Goal: Task Accomplishment & Management: Complete application form

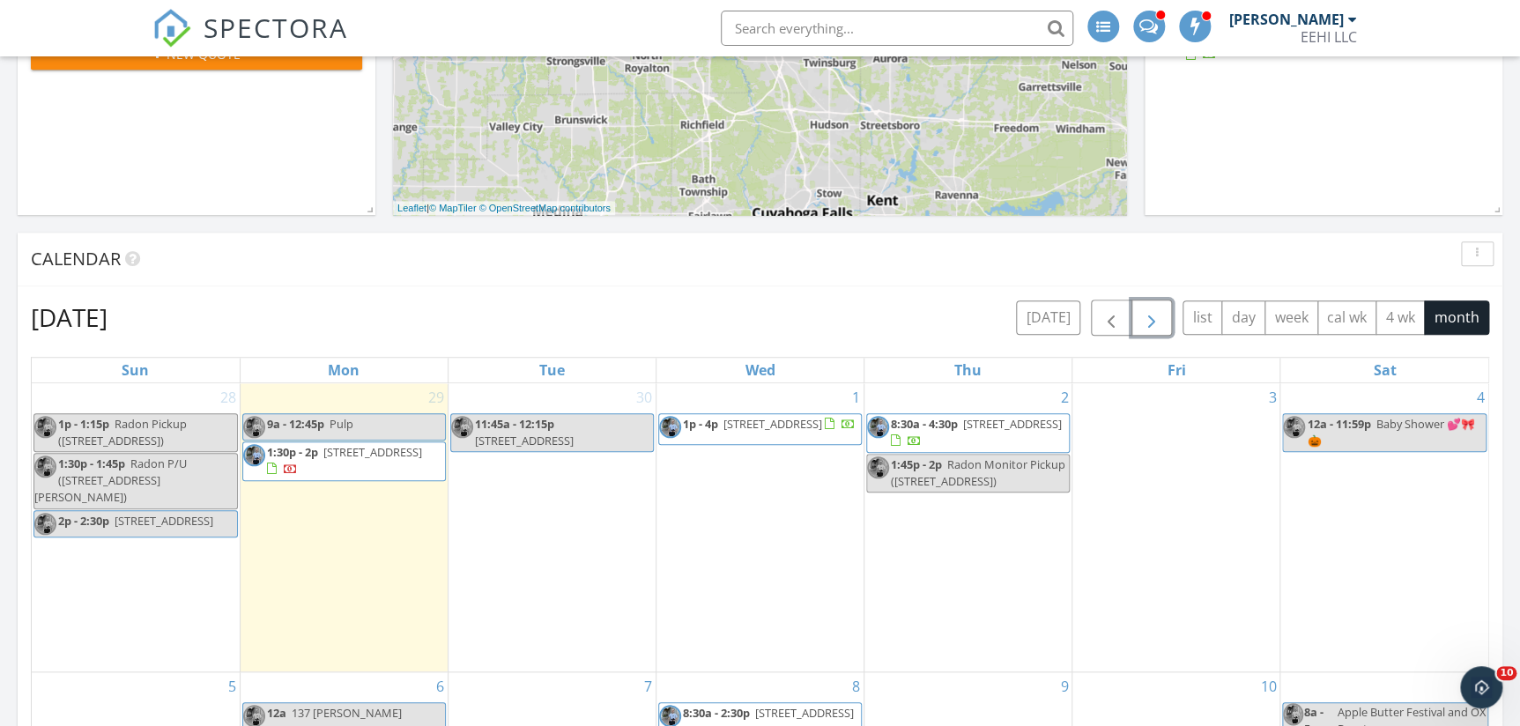
scroll to position [560, 0]
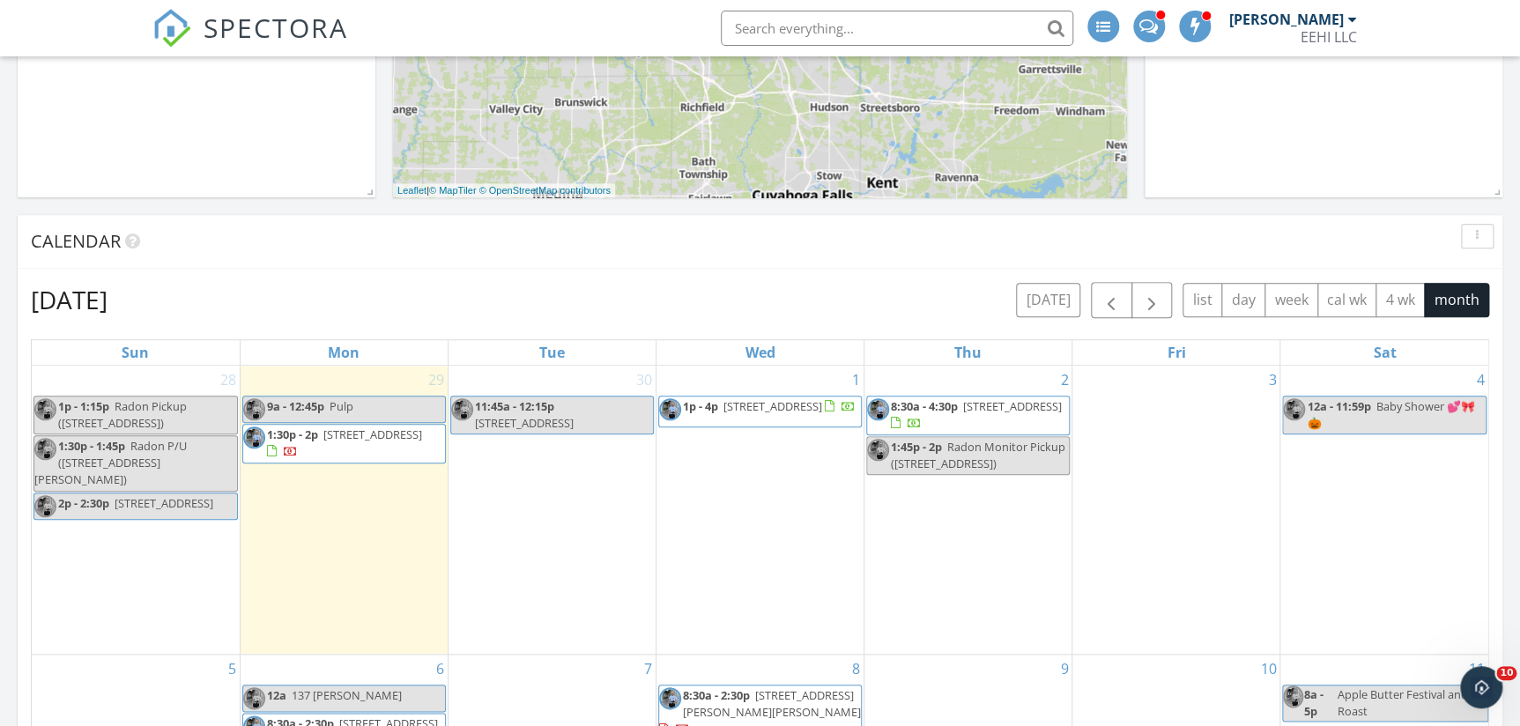
click at [887, 26] on input "text" at bounding box center [897, 28] width 352 height 35
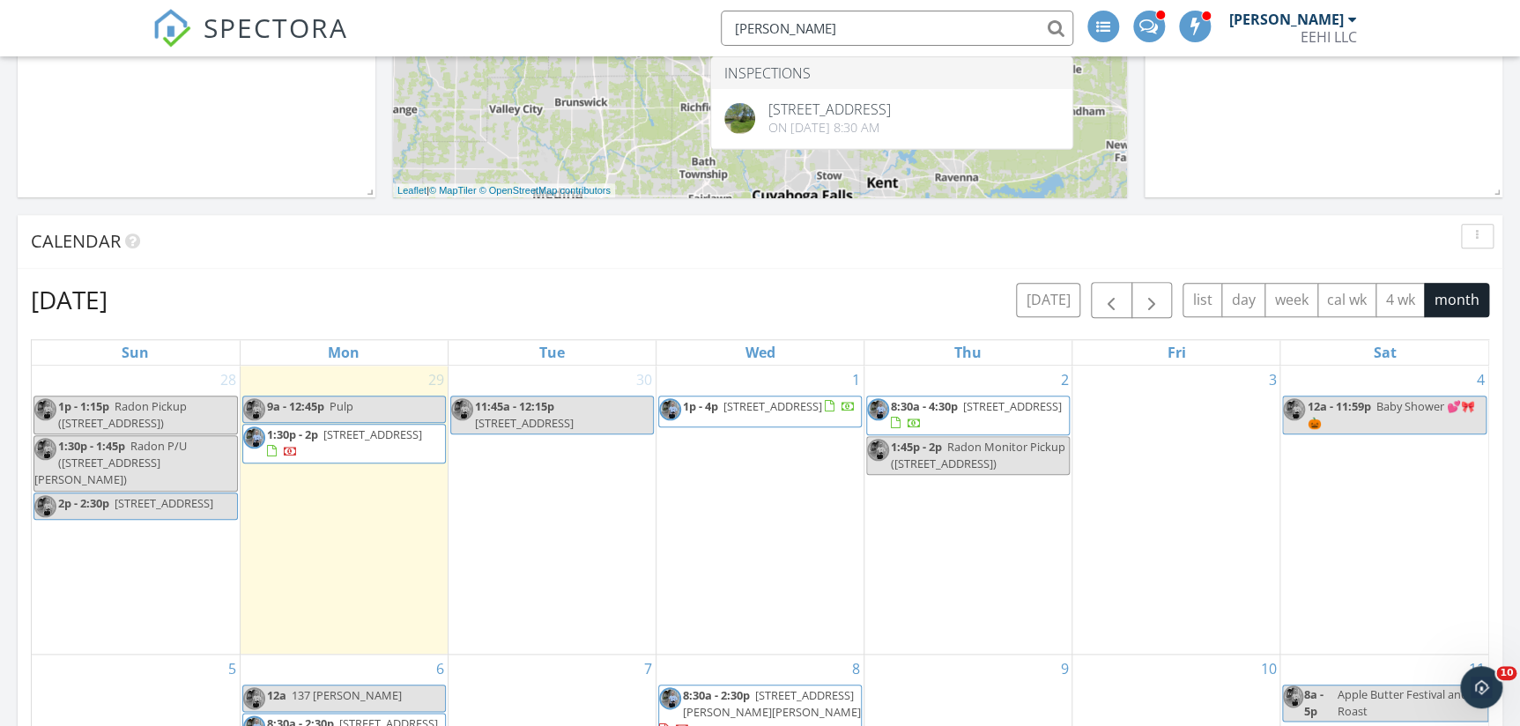
click at [502, 540] on div "30 11:45a - 12:15p 19349 Puritas Ave Cleveland" at bounding box center [551, 510] width 207 height 288
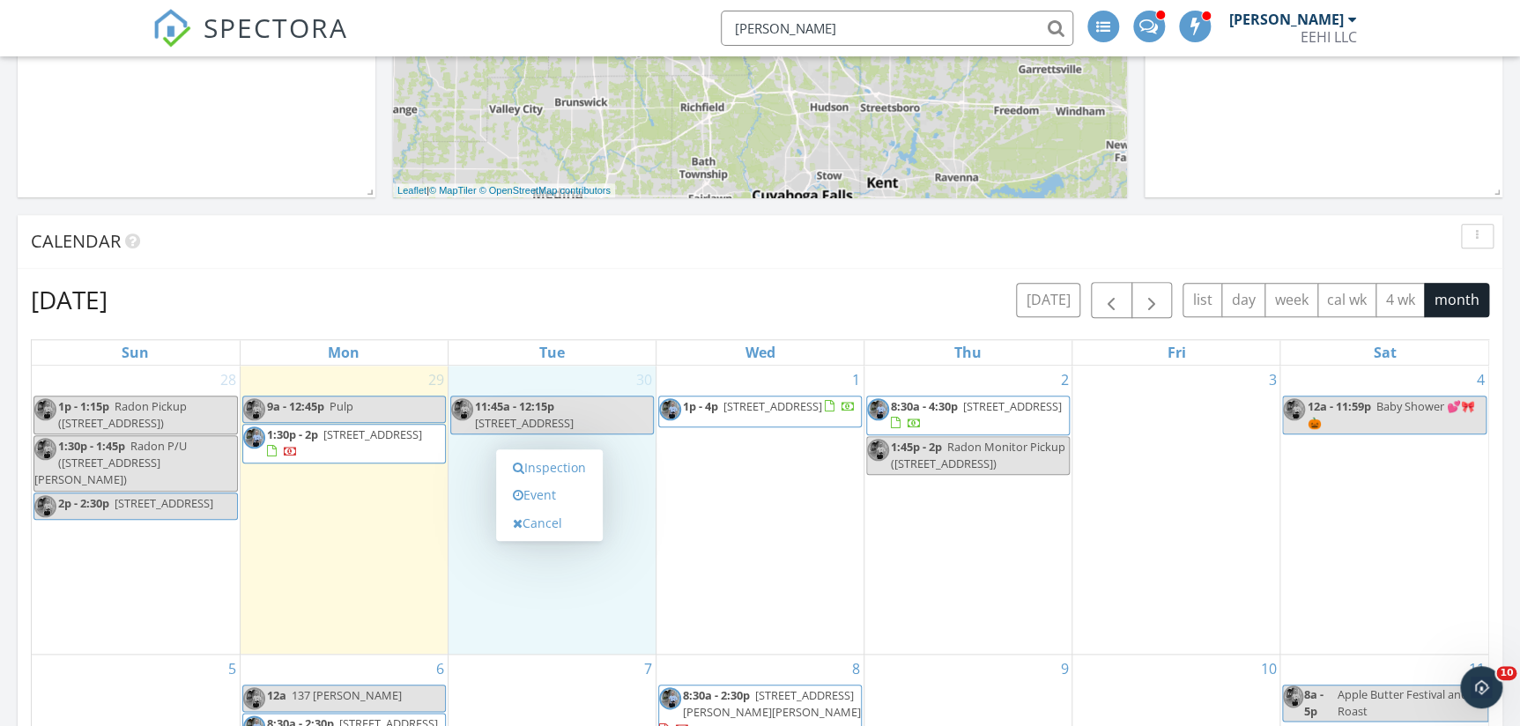
type input "daigle"
click at [559, 465] on link "Inspection" at bounding box center [549, 468] width 91 height 28
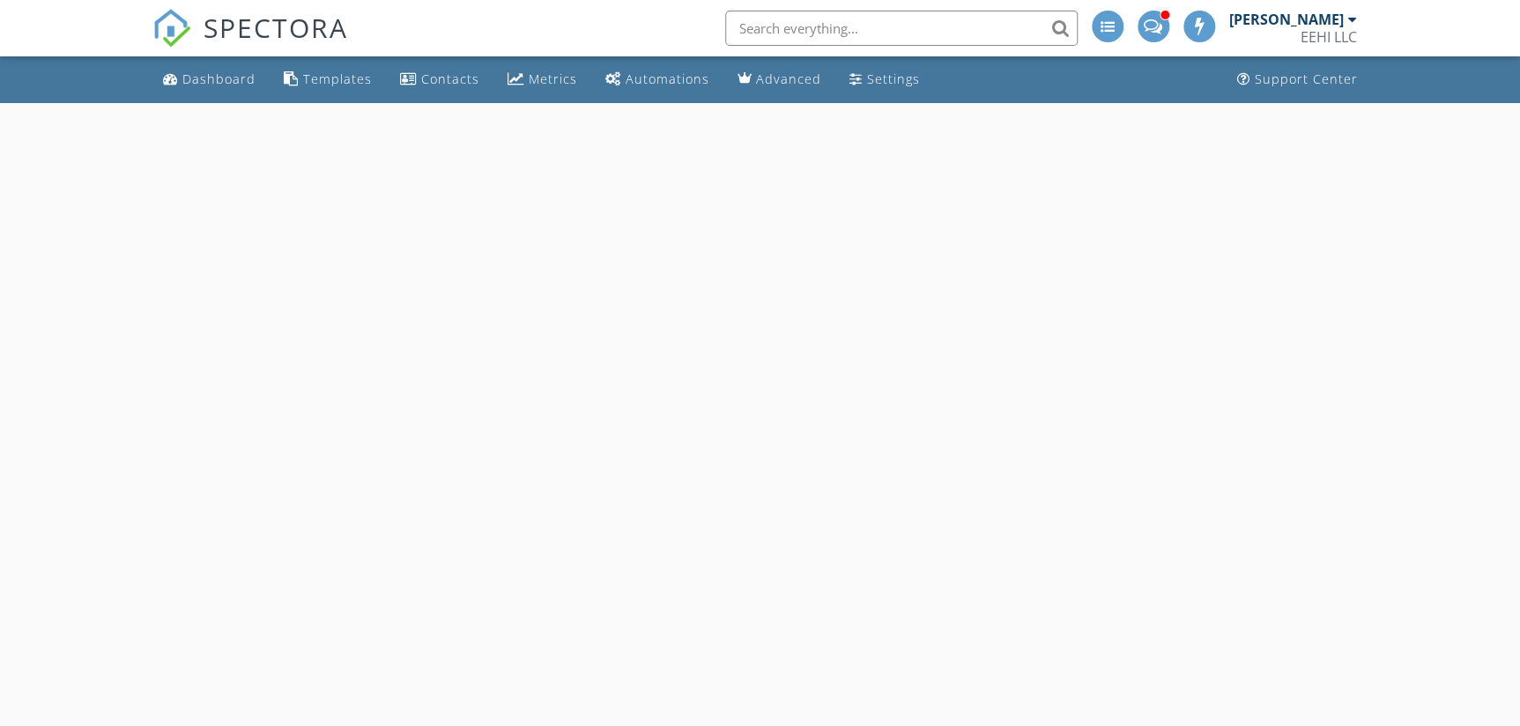
select select "8"
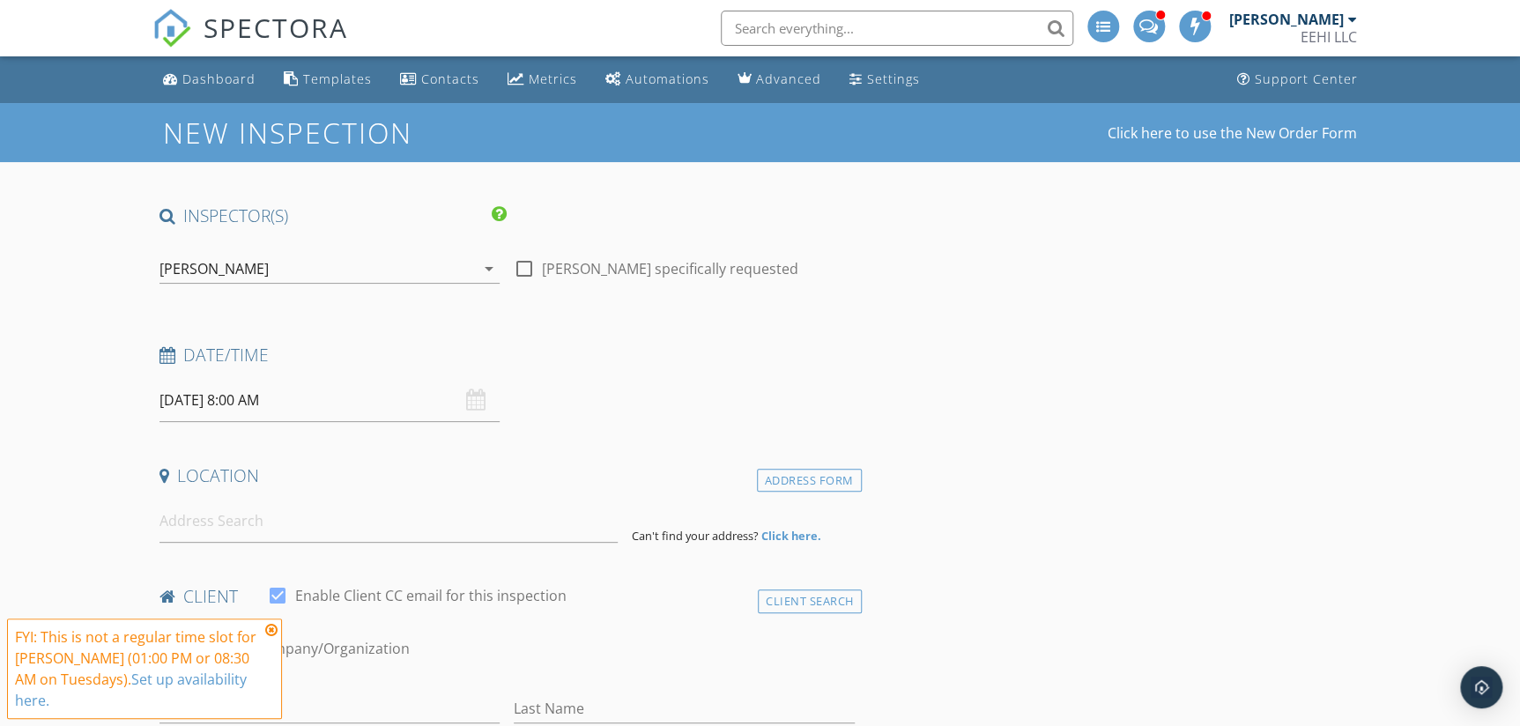
click at [207, 401] on input "09/30/2025 8:00 AM" at bounding box center [329, 400] width 341 height 43
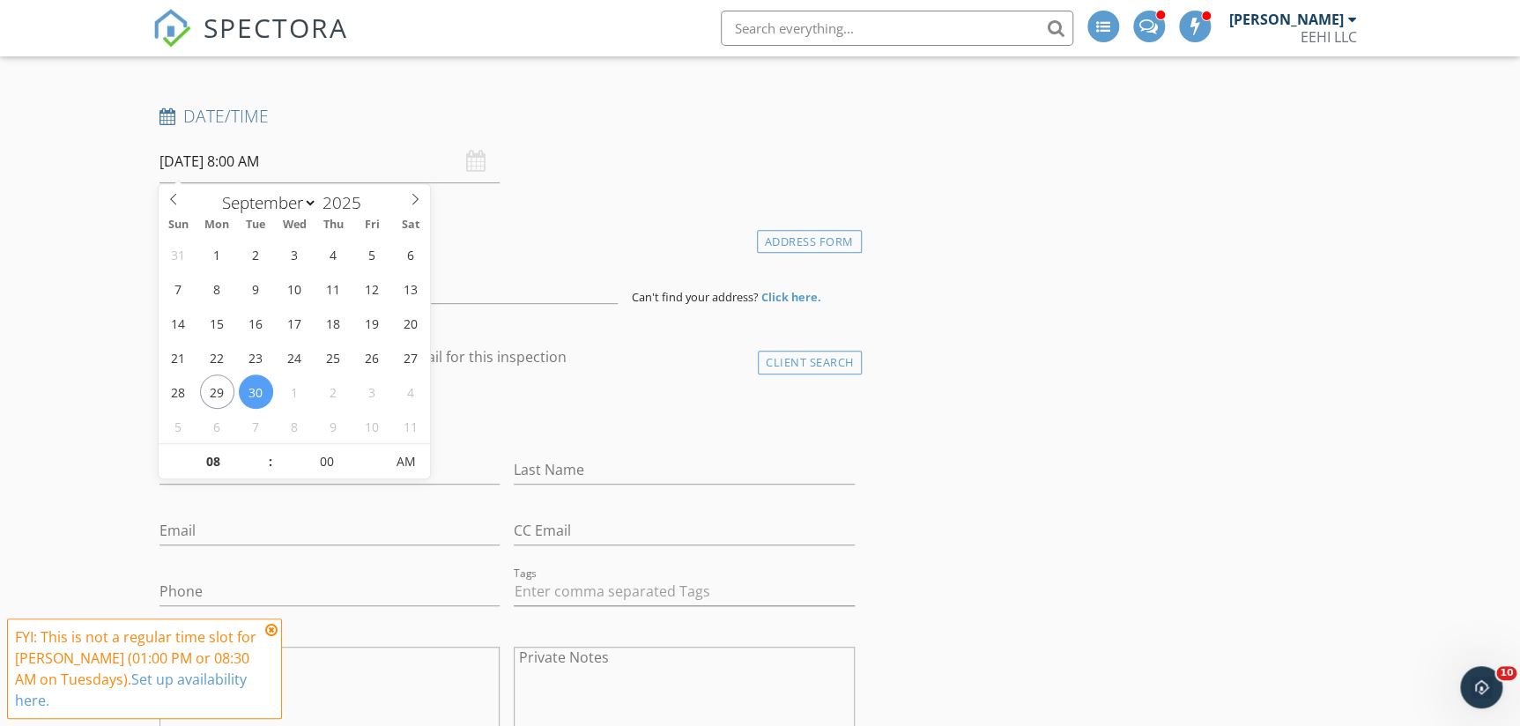
scroll to position [240, 0]
type input "05"
type input "09/30/2025 8:05 AM"
click at [369, 450] on span at bounding box center [375, 452] width 12 height 18
click at [367, 449] on input "05" at bounding box center [327, 461] width 108 height 35
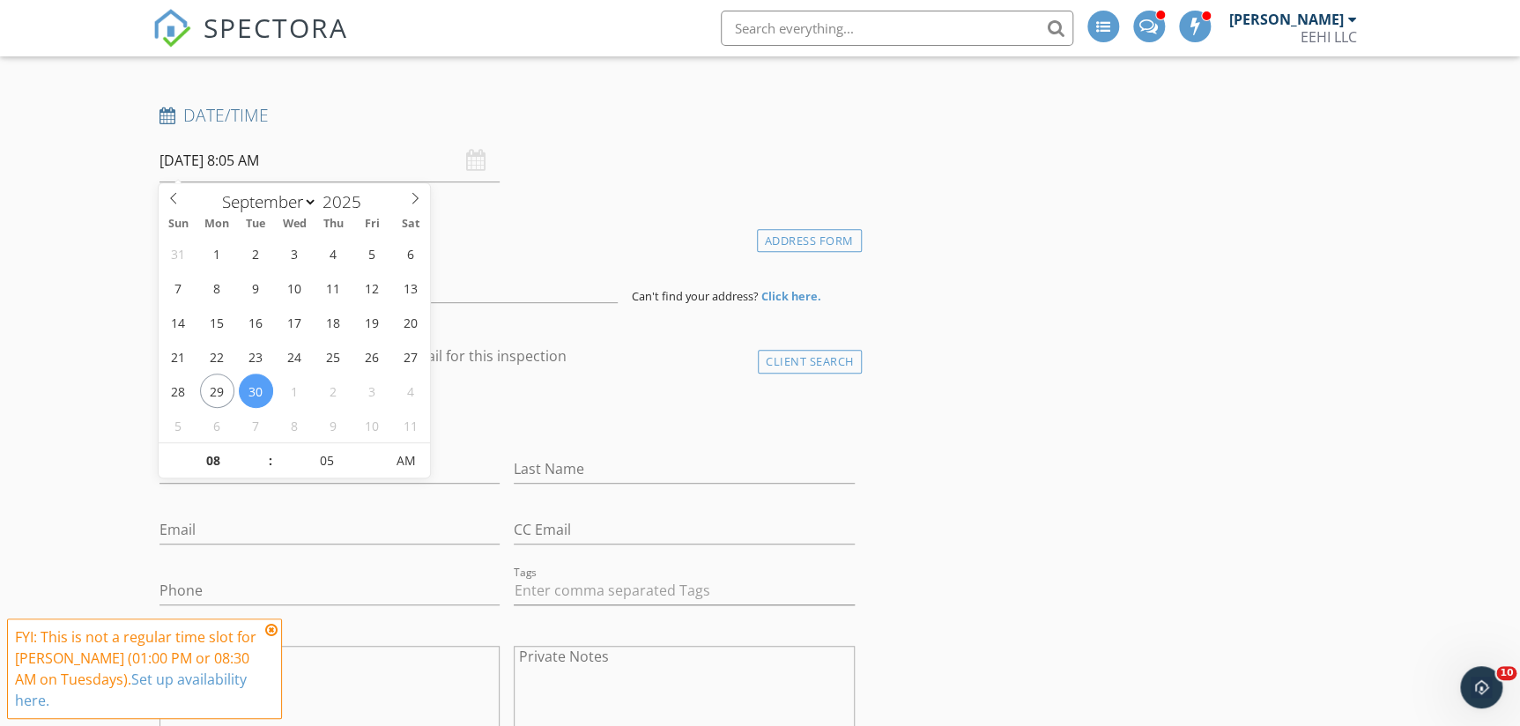
type input "10"
type input "09/30/2025 8:10 AM"
click at [370, 449] on span at bounding box center [375, 452] width 12 height 18
type input "15"
type input "09/30/2025 8:15 AM"
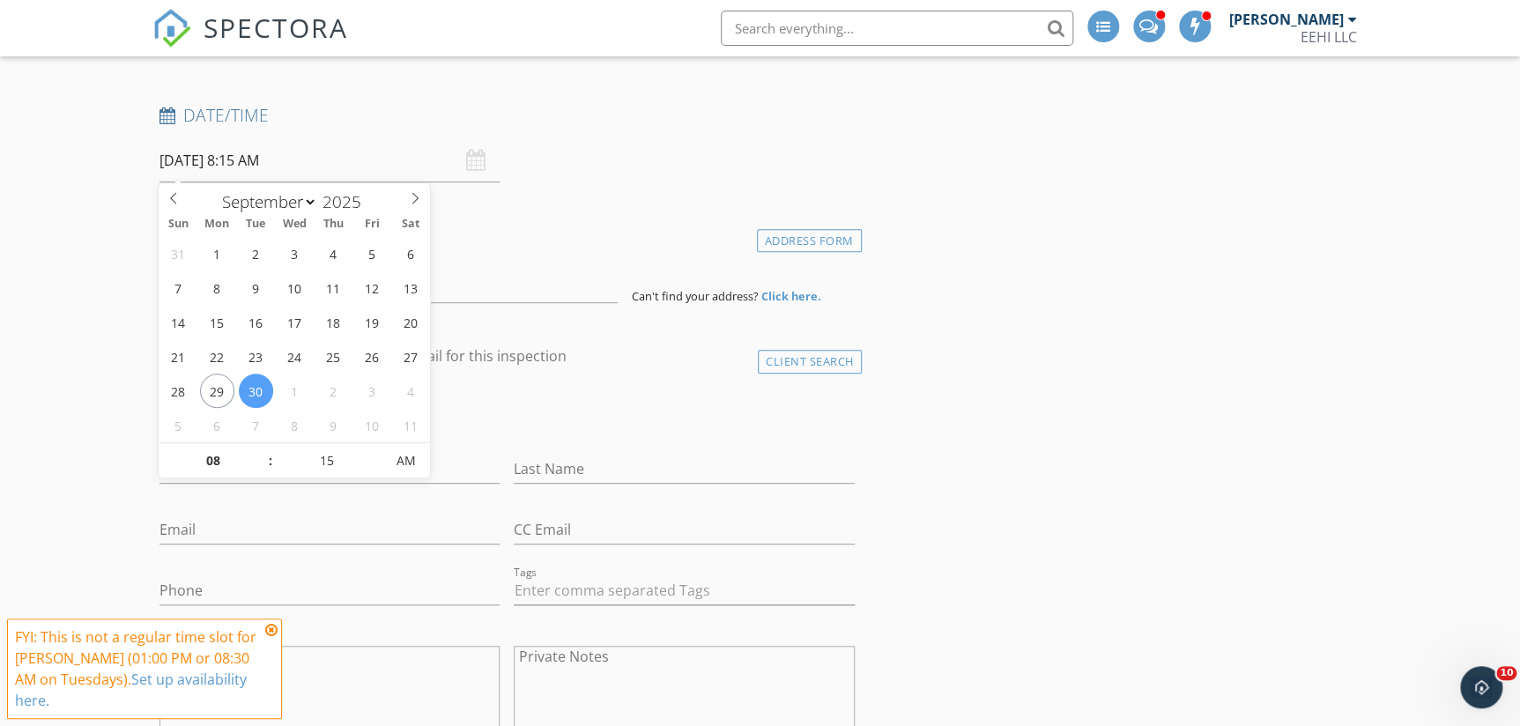
click at [370, 449] on span at bounding box center [375, 452] width 12 height 18
type input "20"
type input "09/30/2025 8:20 AM"
click at [370, 449] on span at bounding box center [375, 452] width 12 height 18
type input "25"
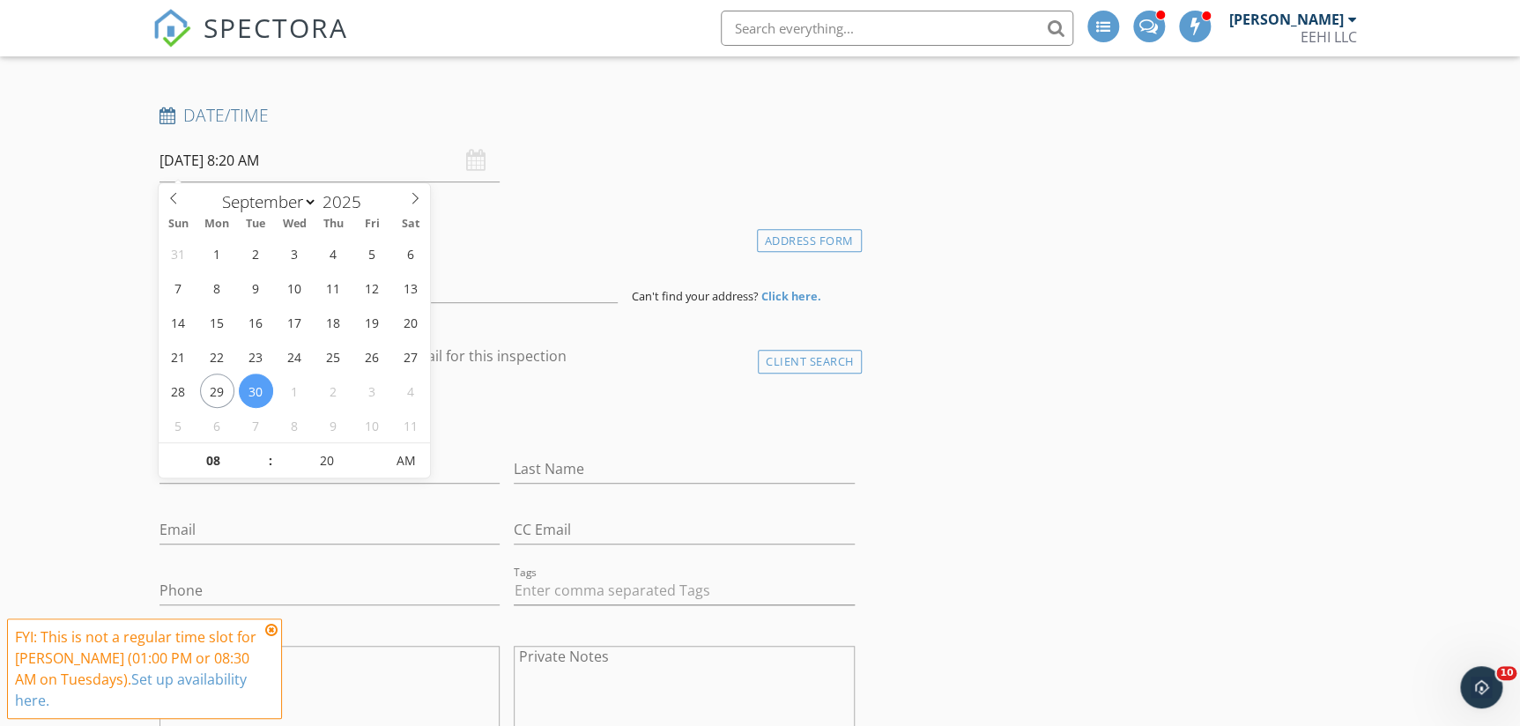
type input "09/30/2025 8:25 AM"
click at [370, 449] on span at bounding box center [375, 452] width 12 height 18
type input "30"
type input "09/30/2025 8:30 AM"
click at [370, 449] on span at bounding box center [375, 452] width 12 height 18
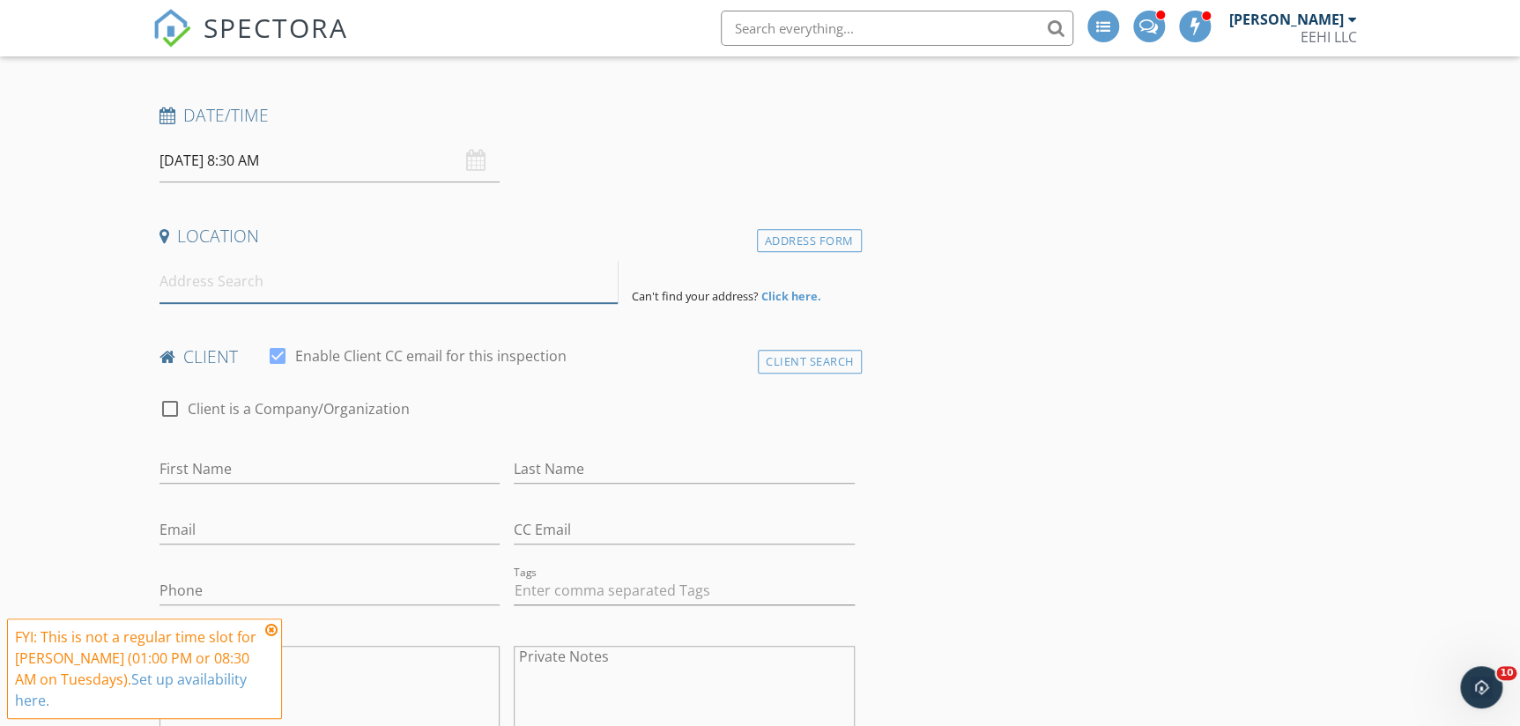
click at [159, 288] on input at bounding box center [388, 281] width 459 height 43
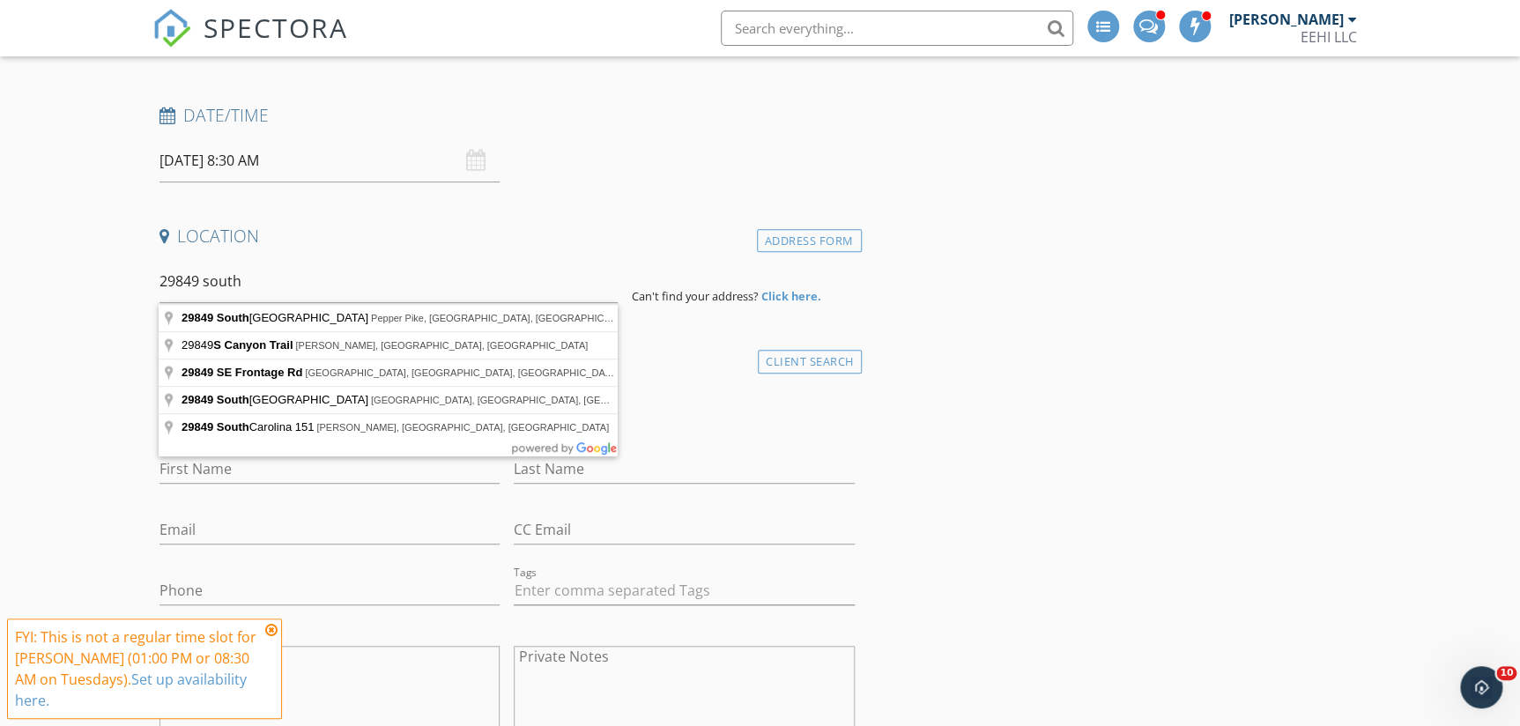
type input "29849 South Woodland Road, Pepper Pike, OH, USA"
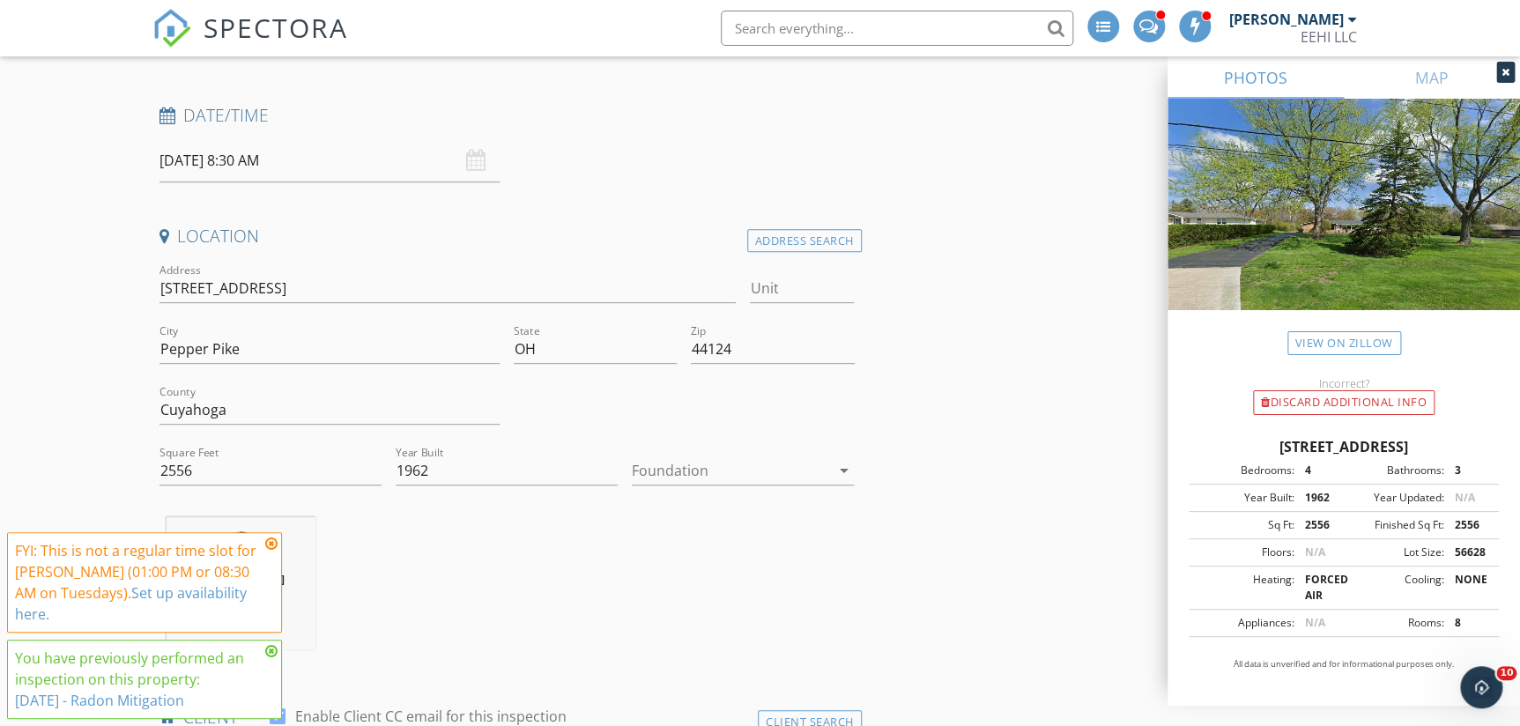
click at [272, 540] on icon at bounding box center [271, 544] width 12 height 14
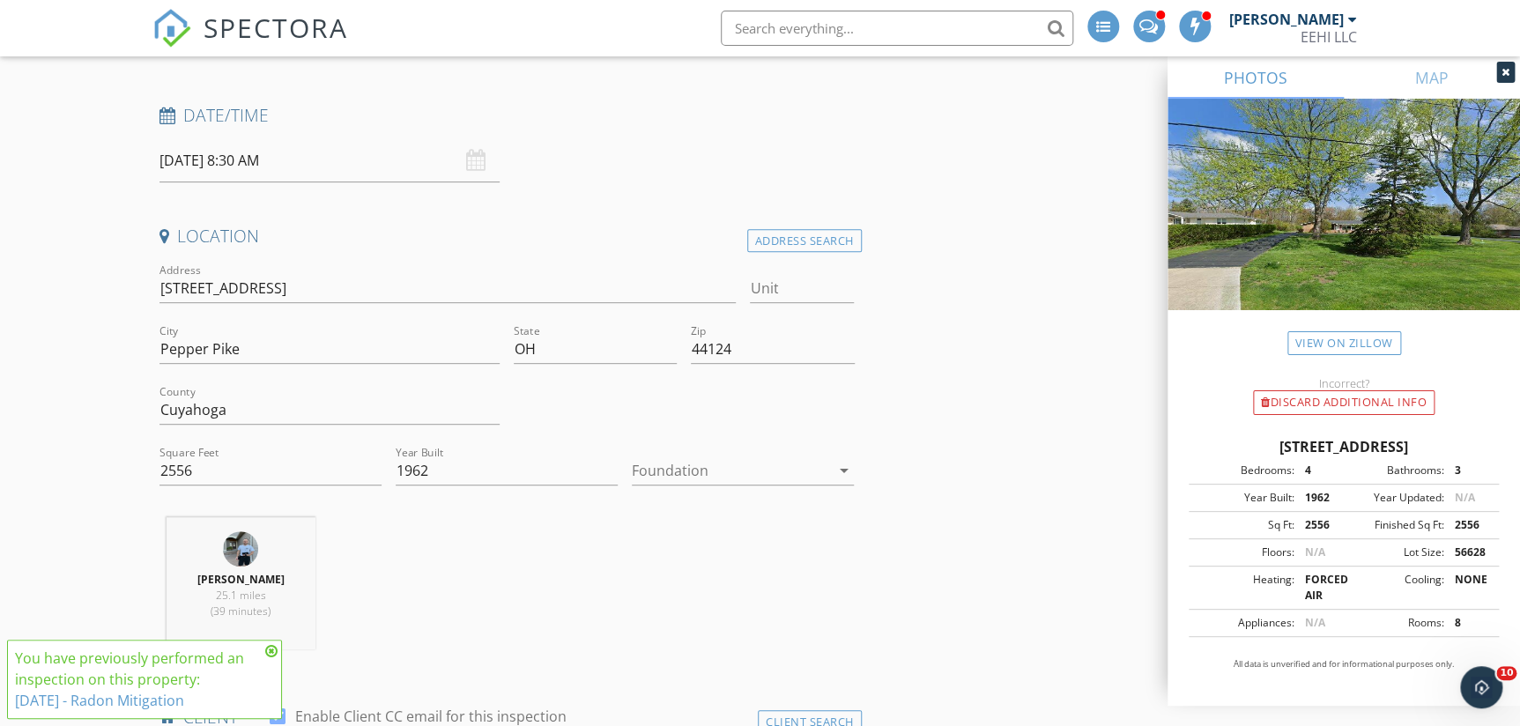
click at [404, 620] on div "Brett Kaiser 25.1 miles (39 minutes)" at bounding box center [506, 590] width 709 height 146
click at [272, 646] on icon at bounding box center [271, 651] width 12 height 14
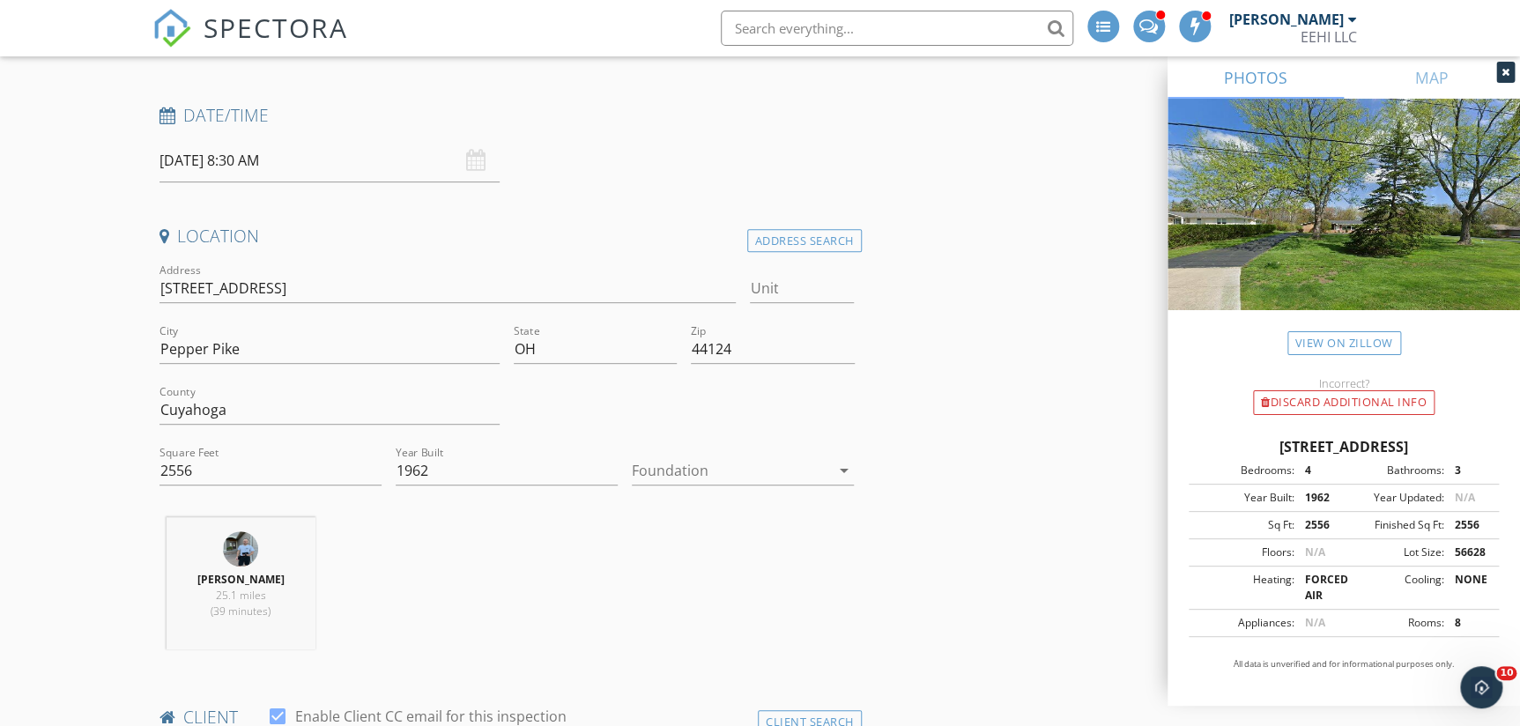
scroll to position [560, 0]
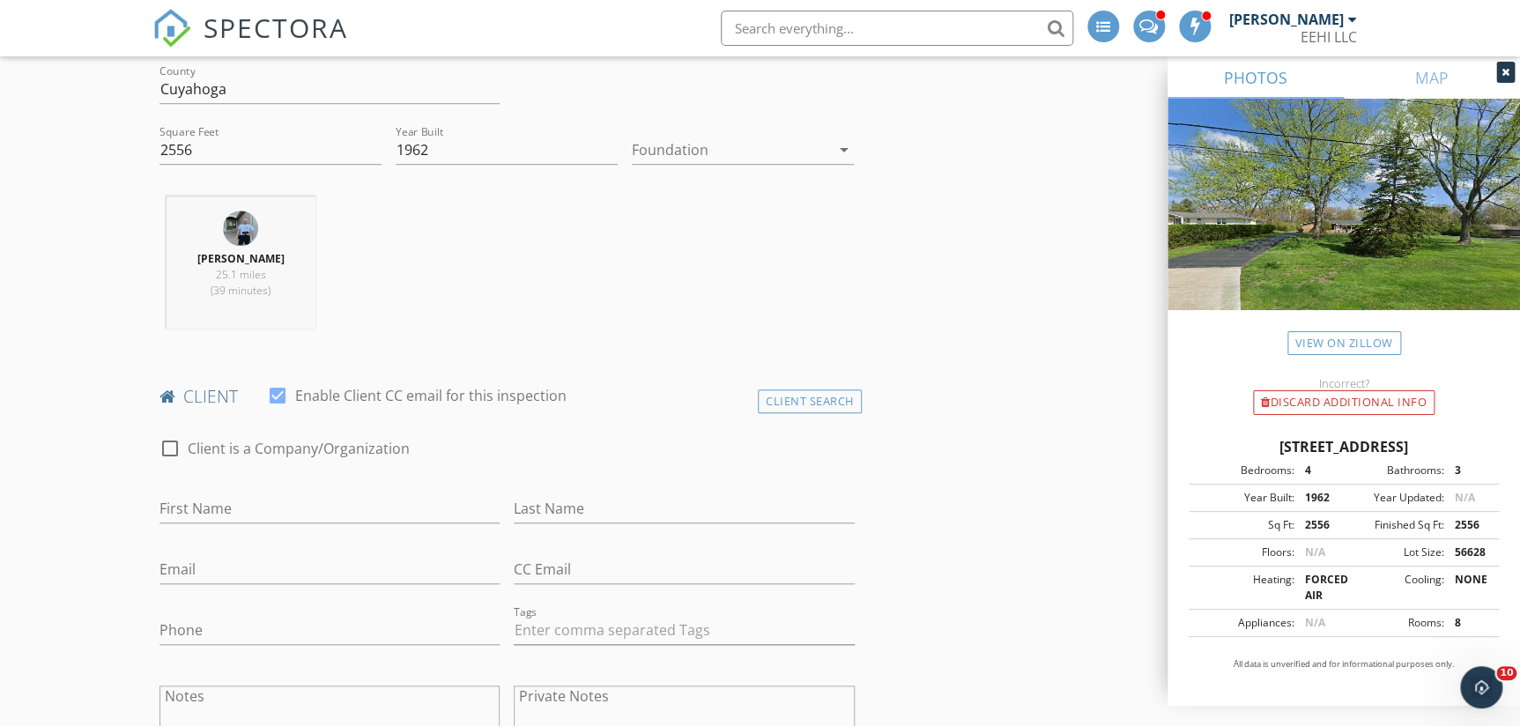
click at [805, 404] on div "Client Search" at bounding box center [810, 401] width 104 height 24
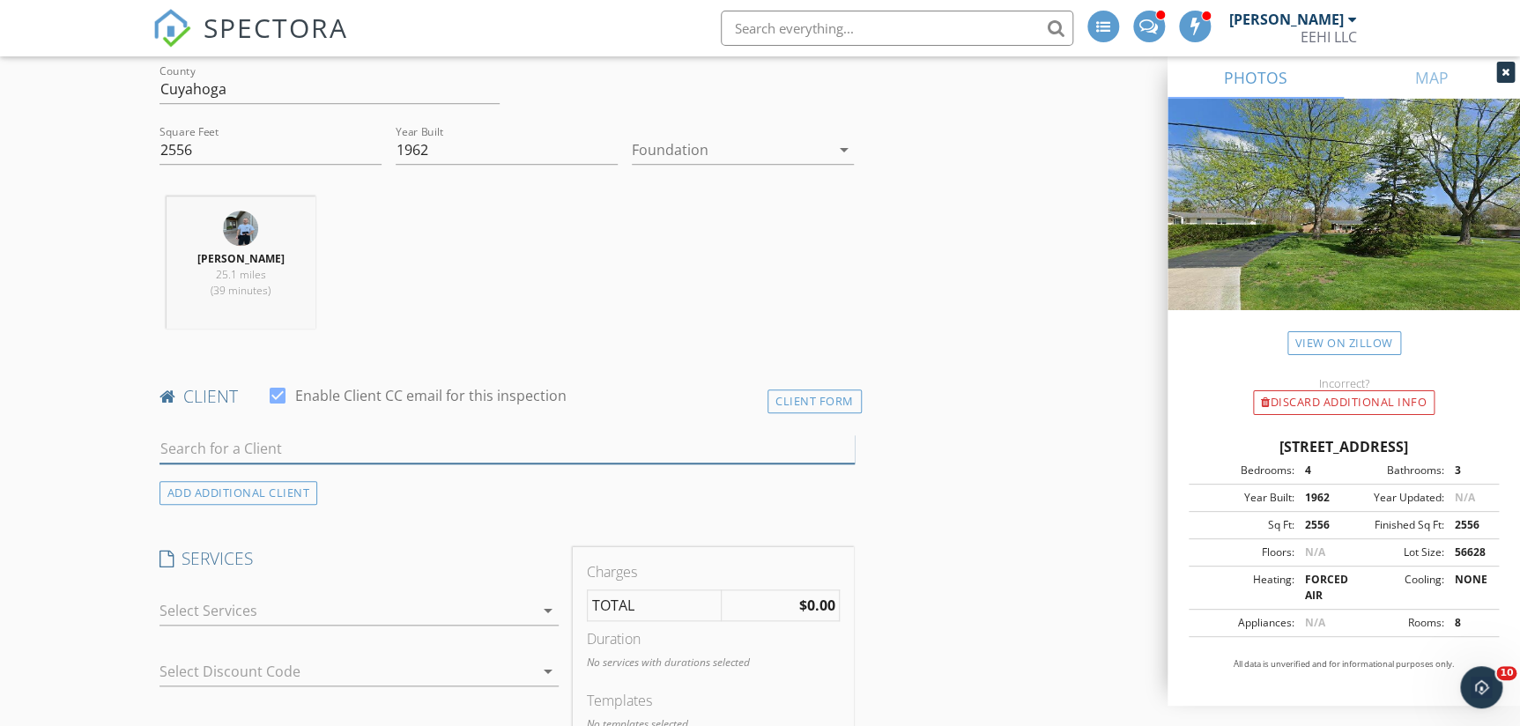
click at [206, 452] on input "text" at bounding box center [506, 448] width 695 height 29
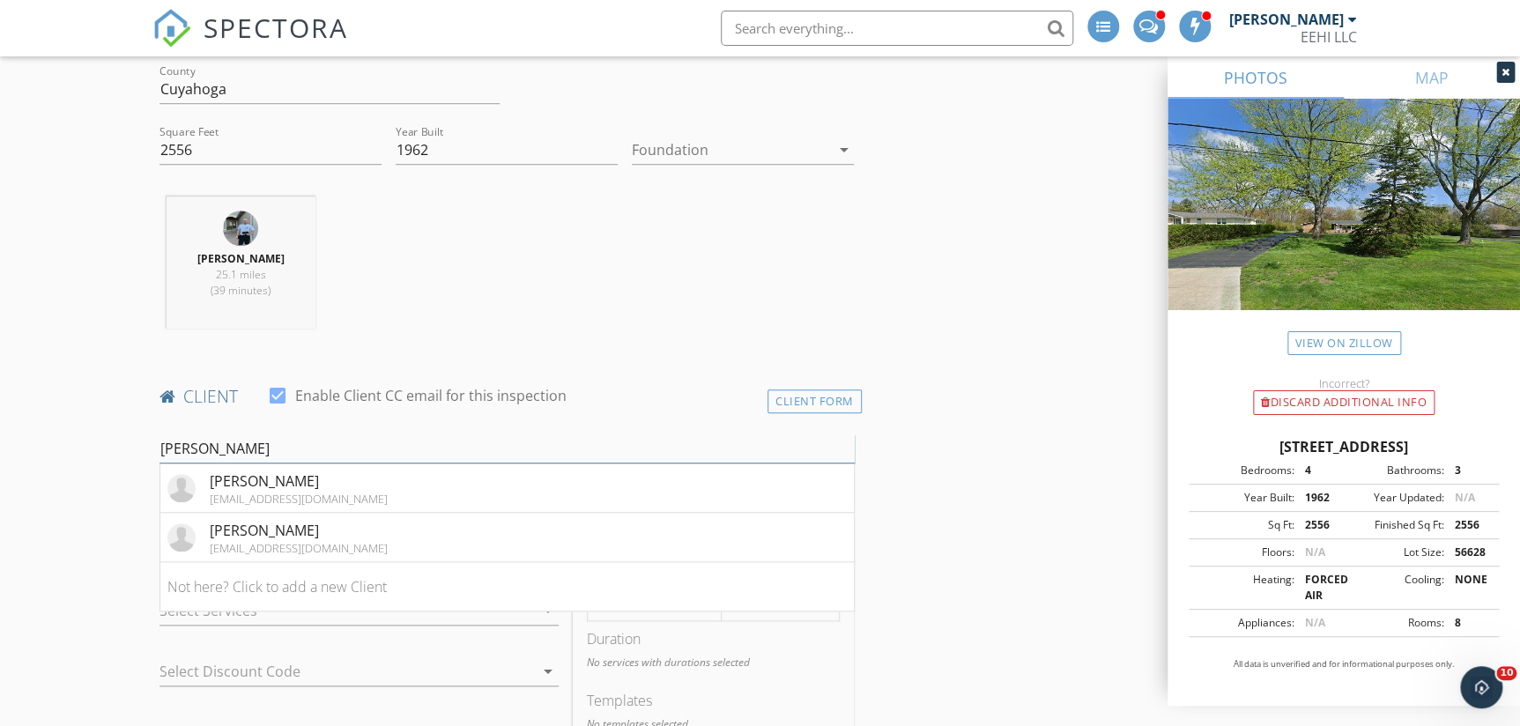
type input "erin"
click at [239, 481] on div "Erin Daigle" at bounding box center [299, 481] width 178 height 21
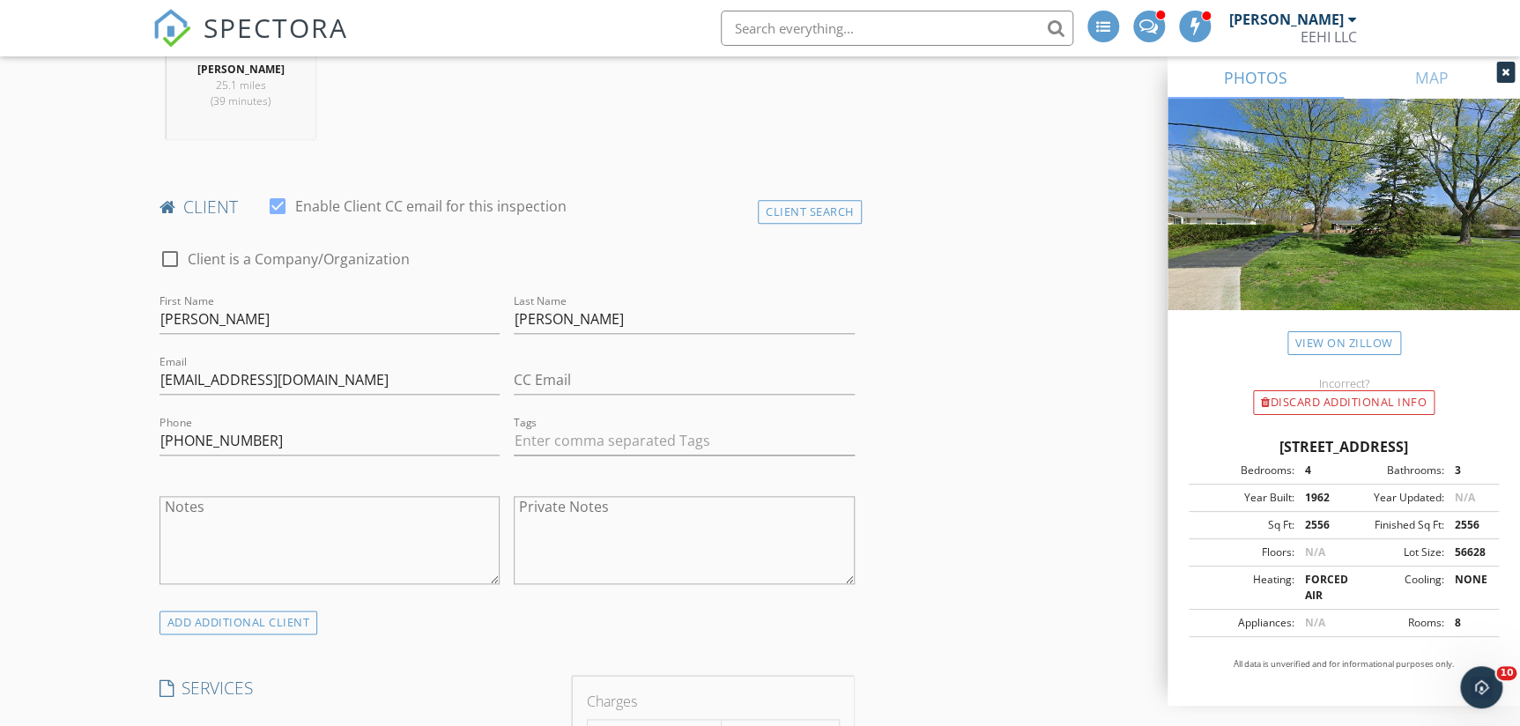
scroll to position [1041, 0]
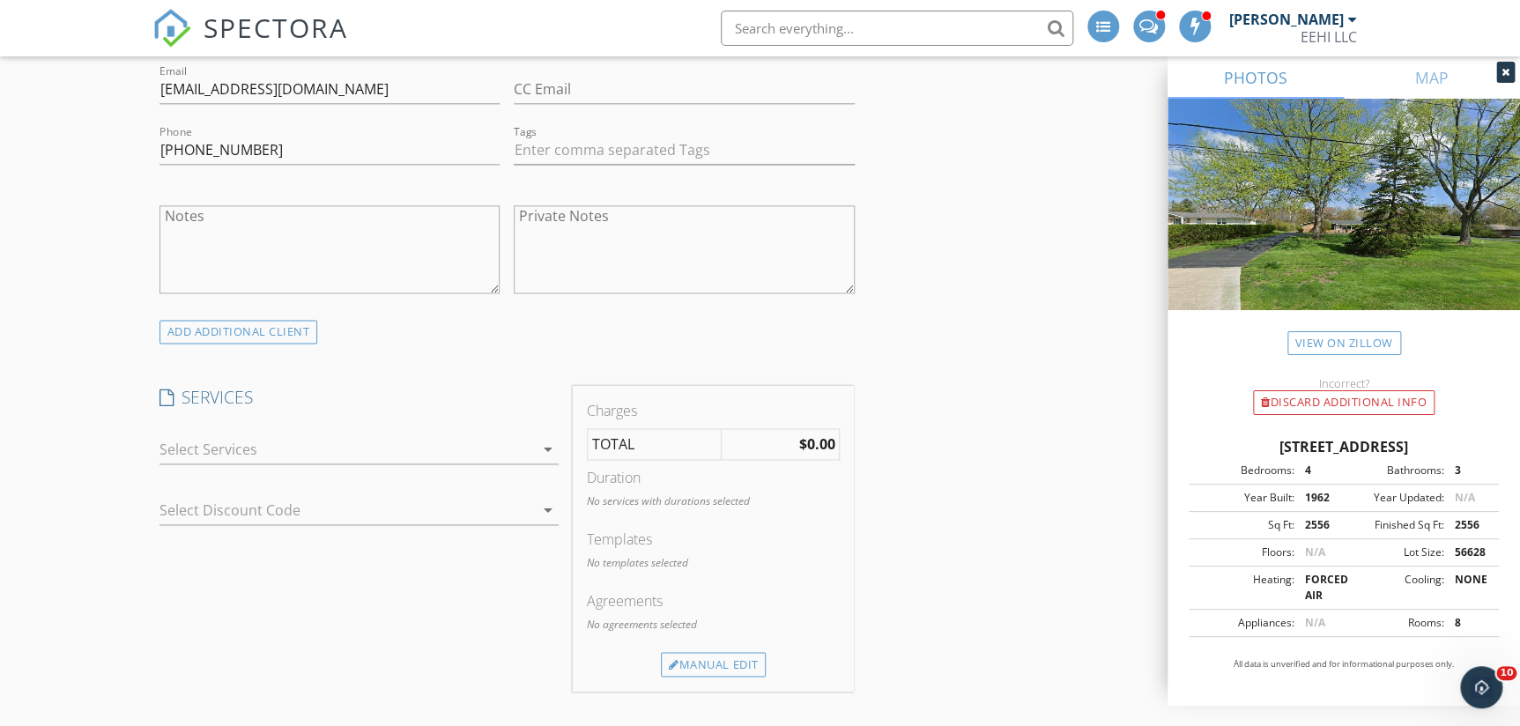
click at [294, 451] on div at bounding box center [346, 449] width 375 height 28
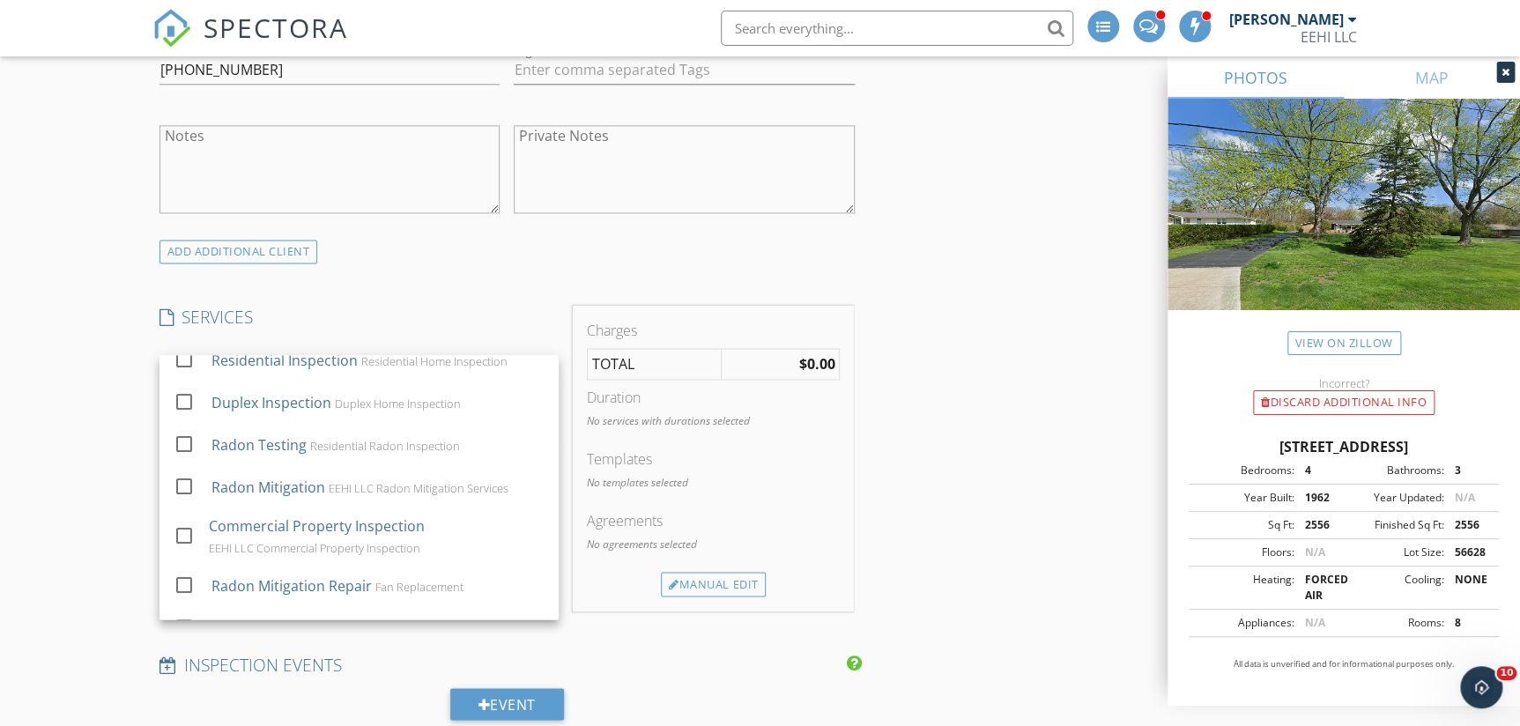
scroll to position [0, 0]
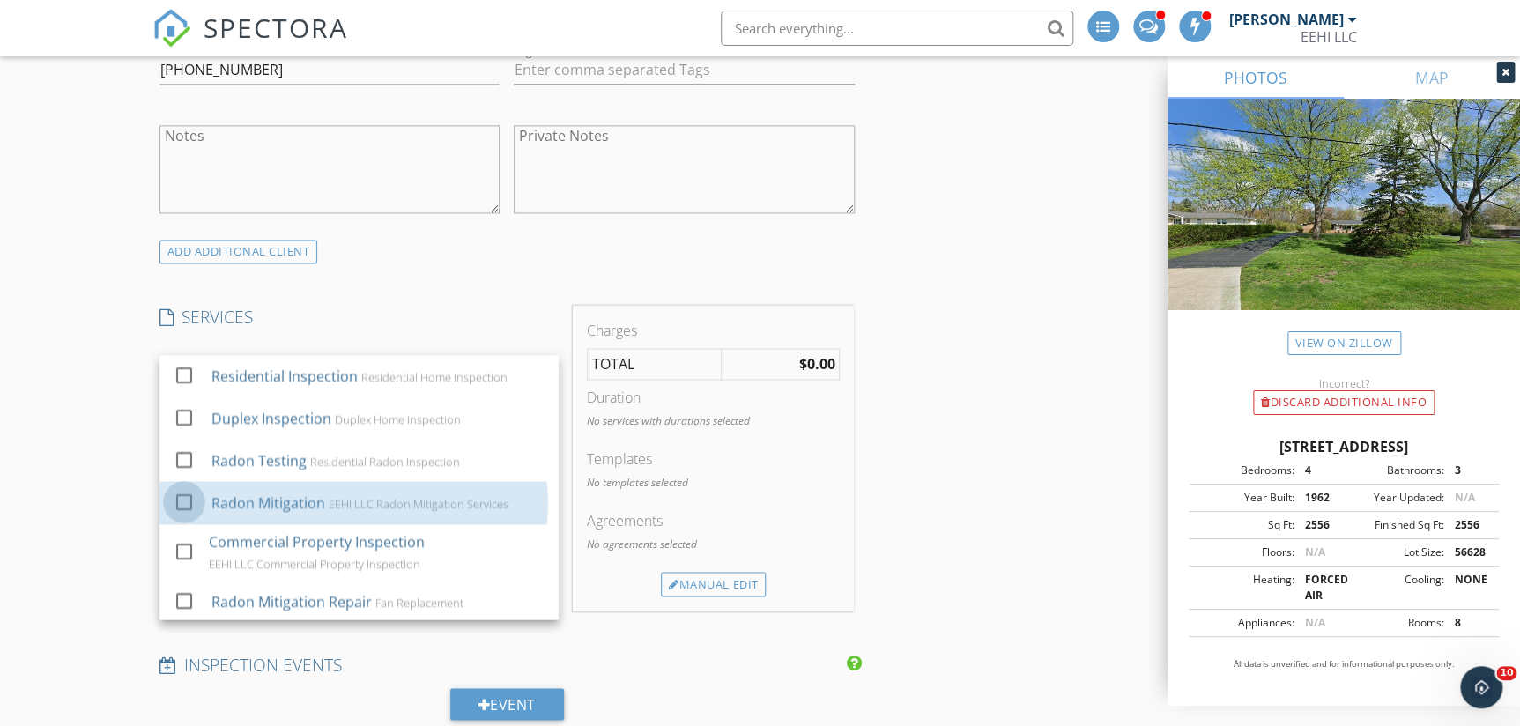
click at [181, 496] on div at bounding box center [184, 502] width 30 height 30
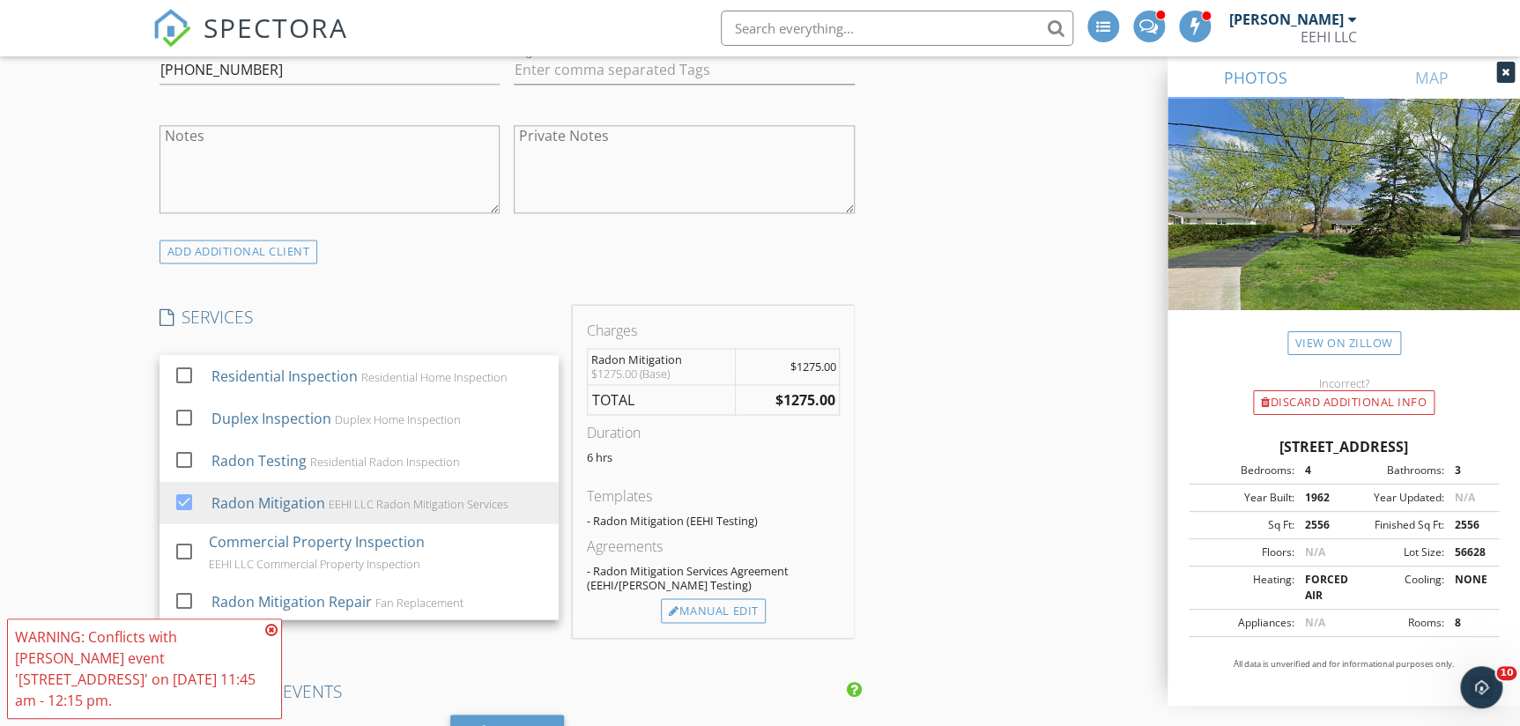
click at [874, 421] on div "INSPECTOR(S) check_box Brett Kaiser PRIMARY check_box_outline_blank Brad Harris…" at bounding box center [760, 632] width 1216 height 3097
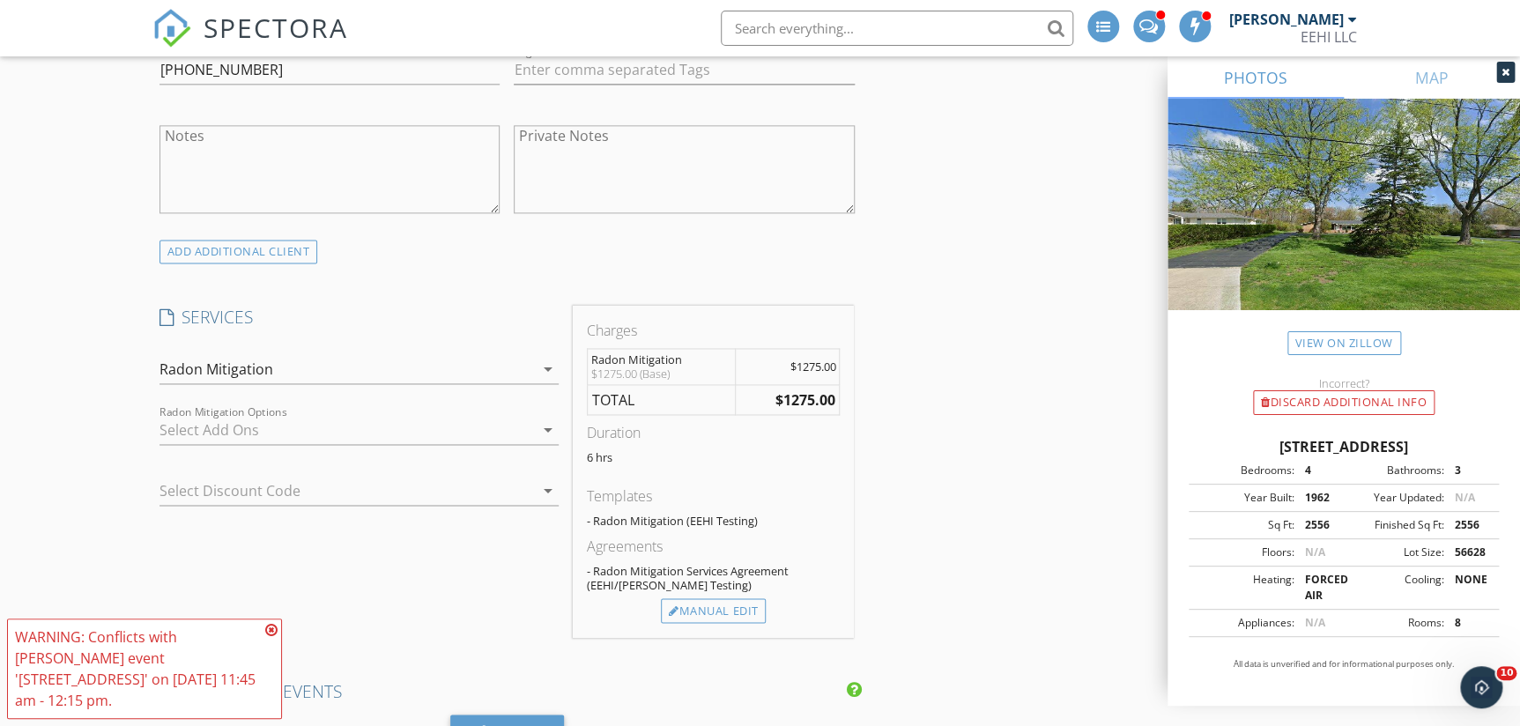
click at [723, 600] on div "Manual Edit" at bounding box center [713, 610] width 105 height 25
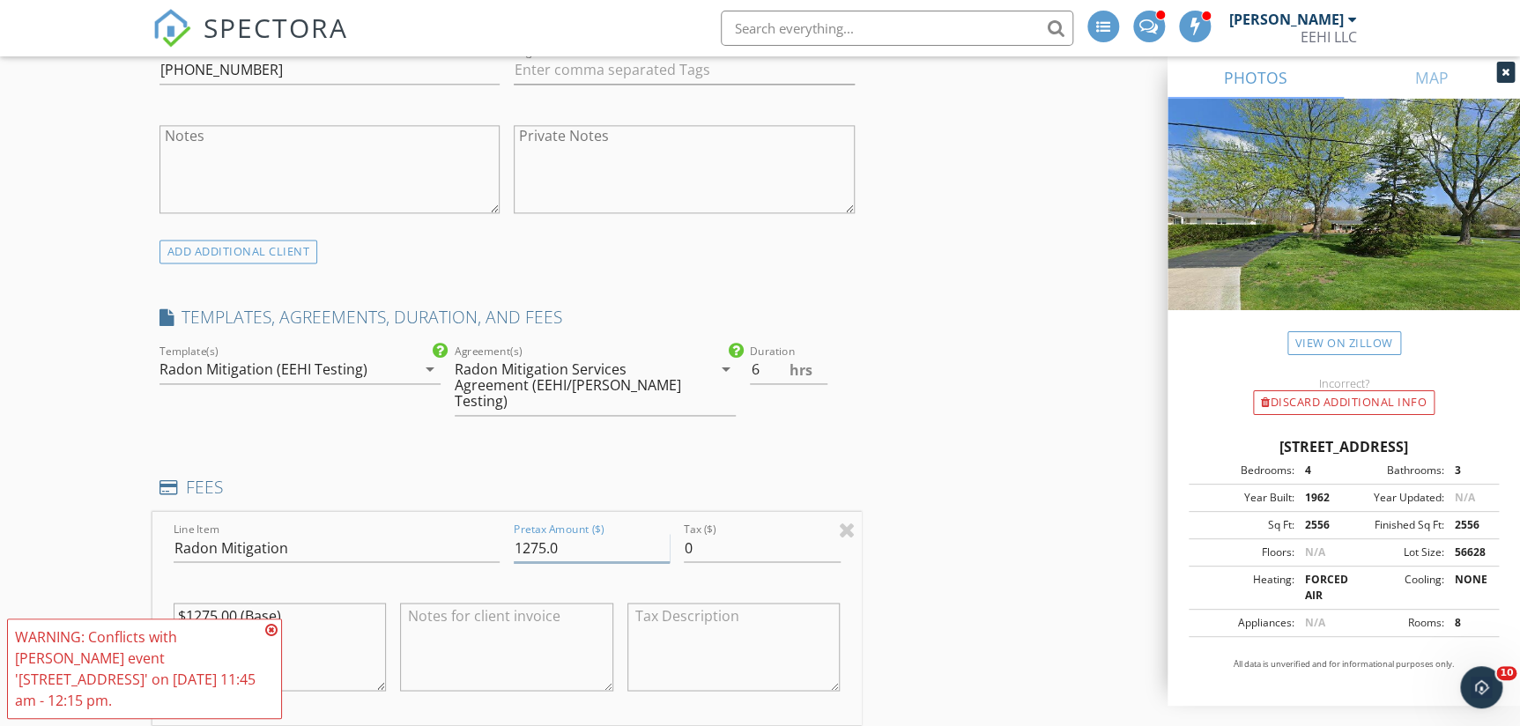
drag, startPoint x: 567, startPoint y: 555, endPoint x: 363, endPoint y: 557, distance: 204.4
click at [363, 561] on div "Line Item Radon Mitigation Pretax Amount ($) 1275.0 Tax ($) 0 $1275.00 (Base)" at bounding box center [506, 618] width 709 height 212
type input "625.00"
drag, startPoint x: 338, startPoint y: 618, endPoint x: 153, endPoint y: 604, distance: 185.6
click at [153, 604] on div "Line Item Radon Mitigation Pretax Amount ($) 625.00 Tax ($) 0 $1275.00 (Base)" at bounding box center [506, 618] width 709 height 212
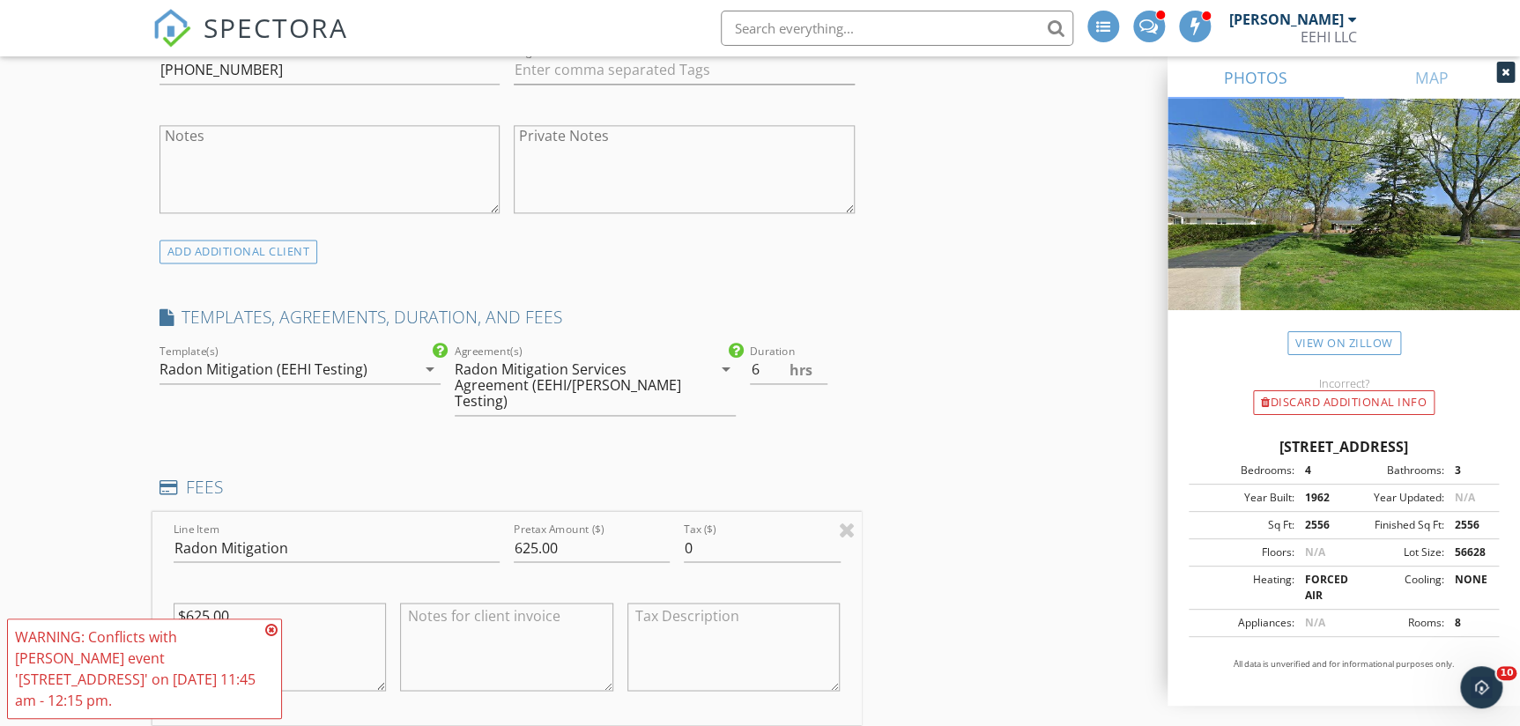
type textarea "$625.00"
type textarea "Additional 2 Suction points"
click at [269, 628] on icon at bounding box center [271, 630] width 12 height 14
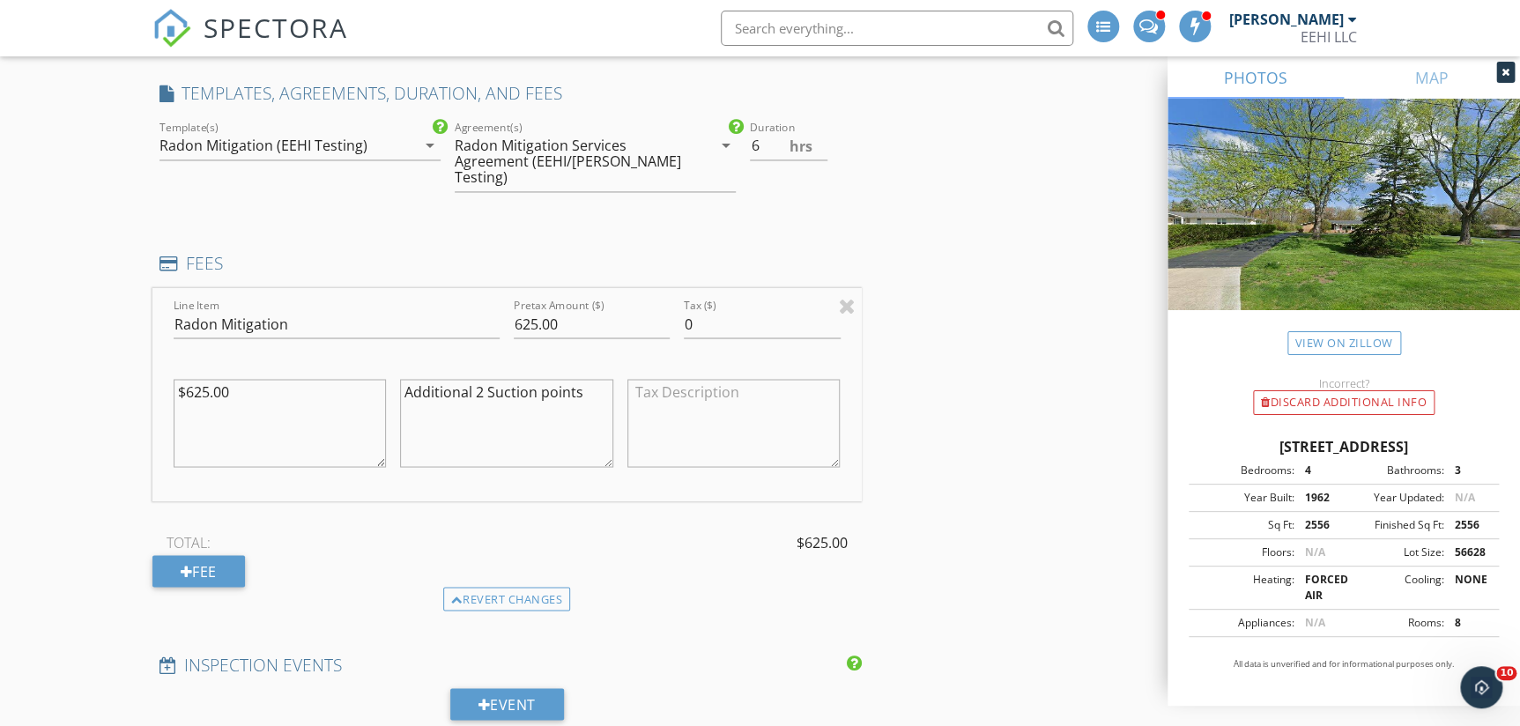
scroll to position [1201, 0]
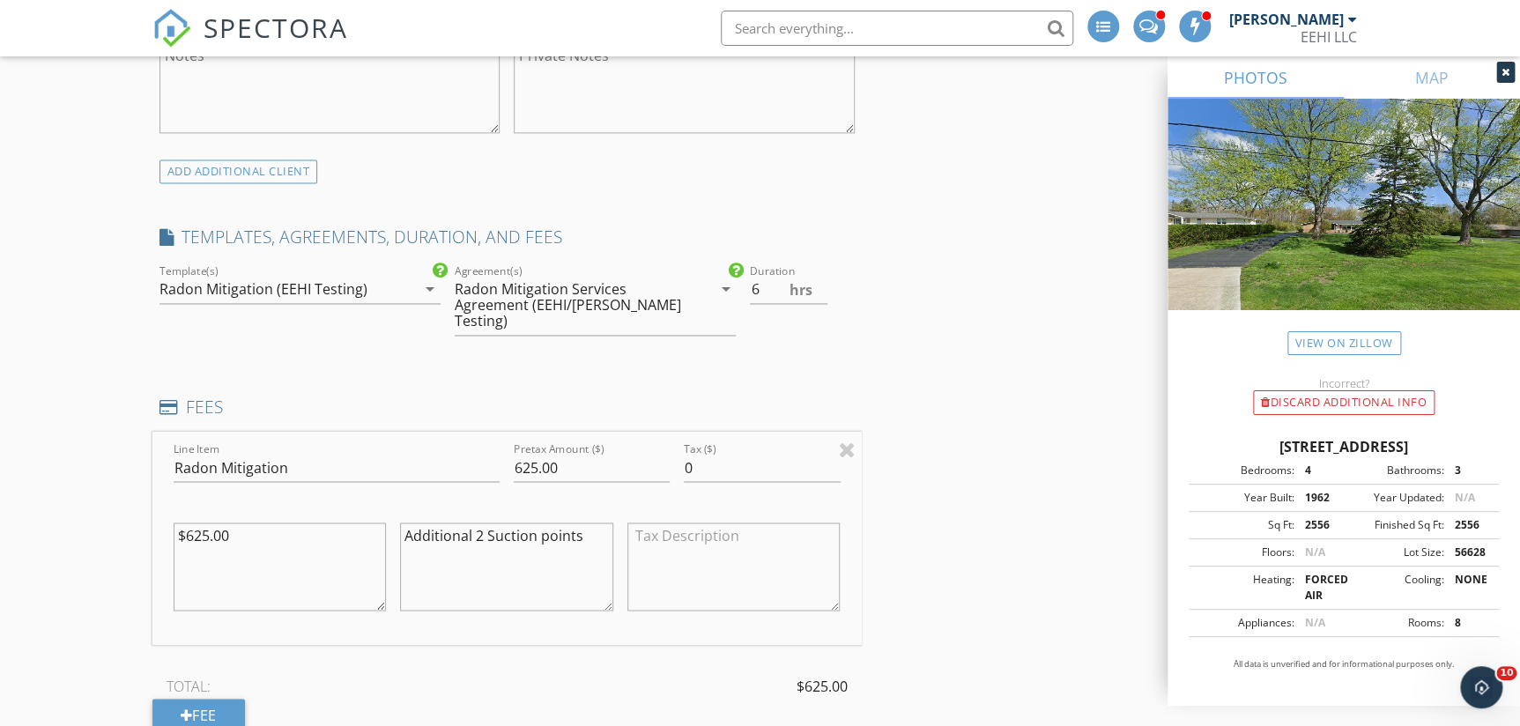
click at [533, 300] on div "Radon Mitigation Services Agreement (EEHI/[PERSON_NAME] Testing)" at bounding box center [570, 305] width 231 height 48
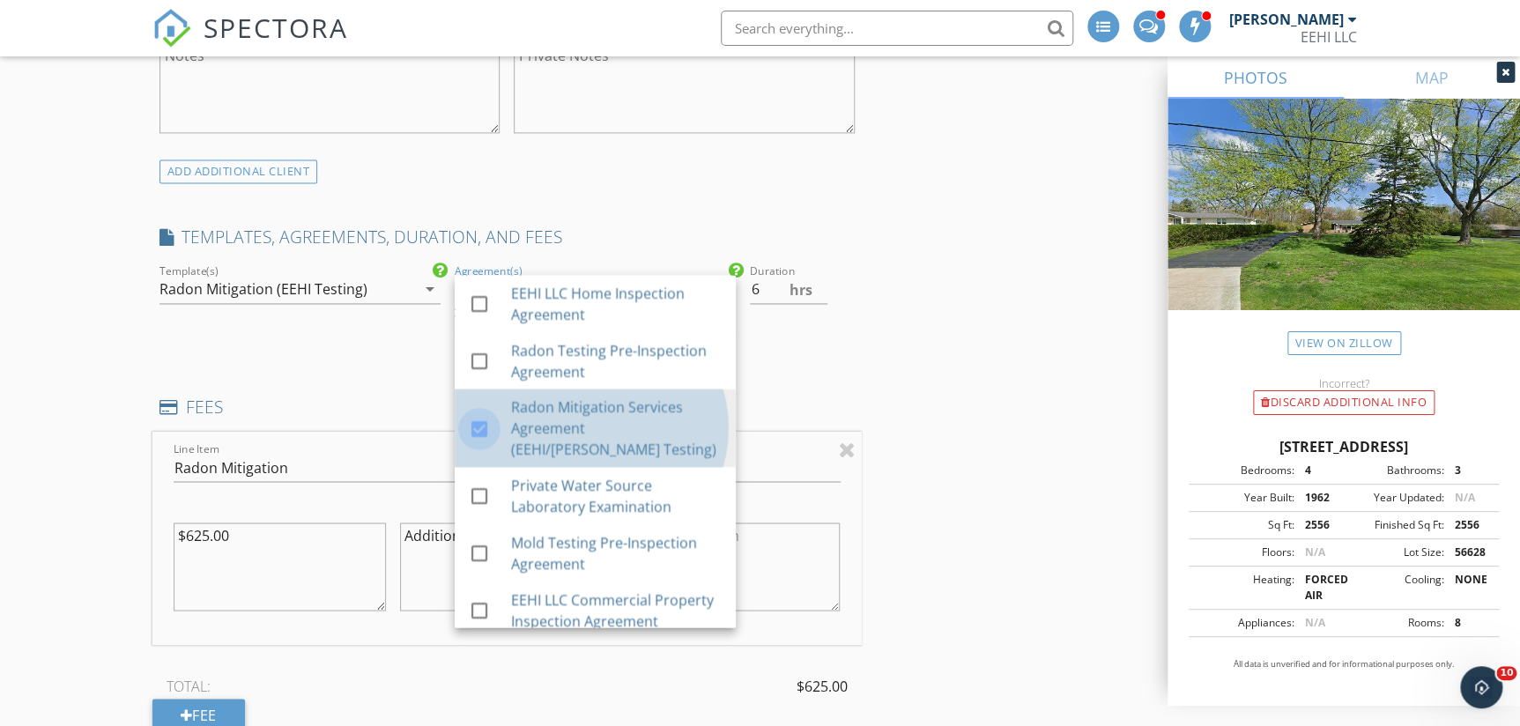
click at [477, 426] on div at bounding box center [479, 429] width 30 height 30
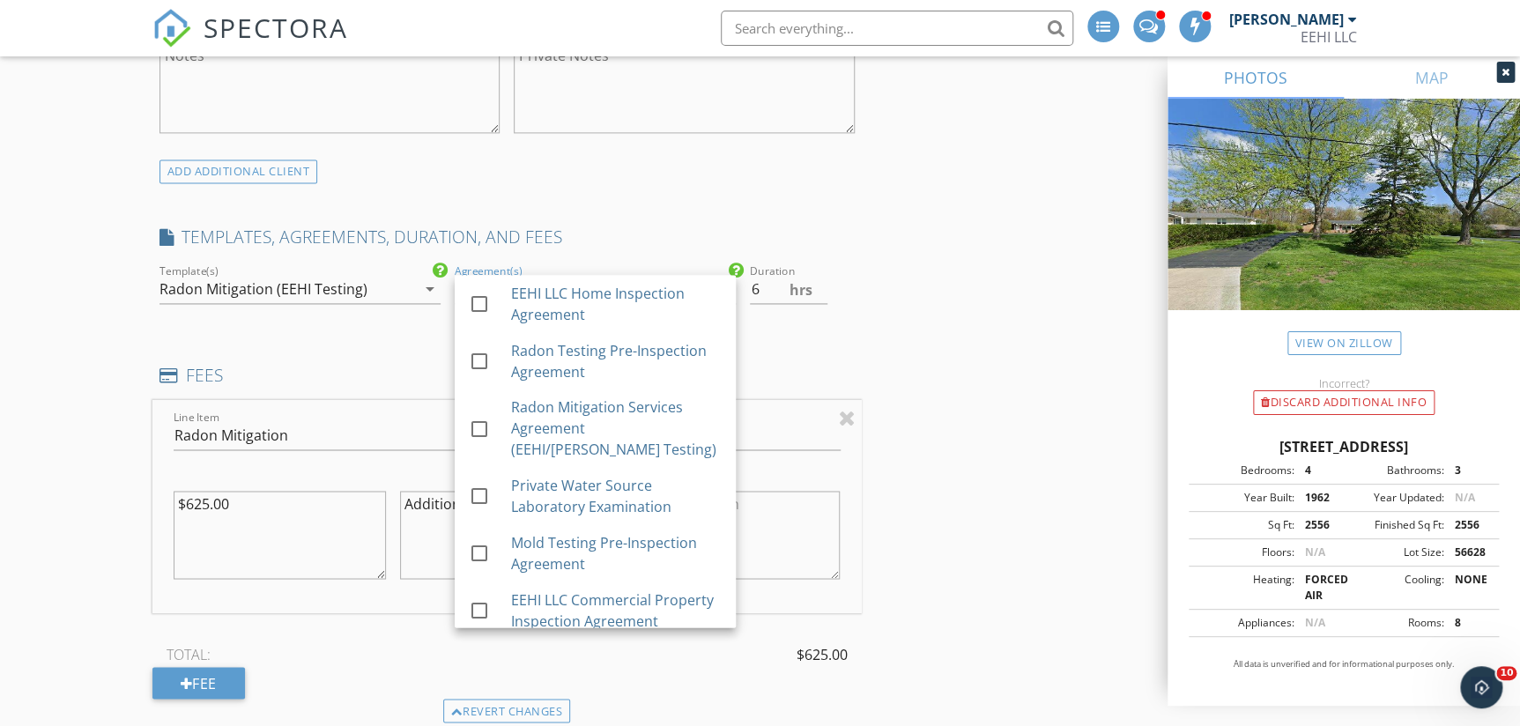
click at [836, 346] on div "INSPECTOR(S) check_box Brett Kaiser PRIMARY check_box_outline_blank Brad Harris…" at bounding box center [506, 583] width 709 height 3161
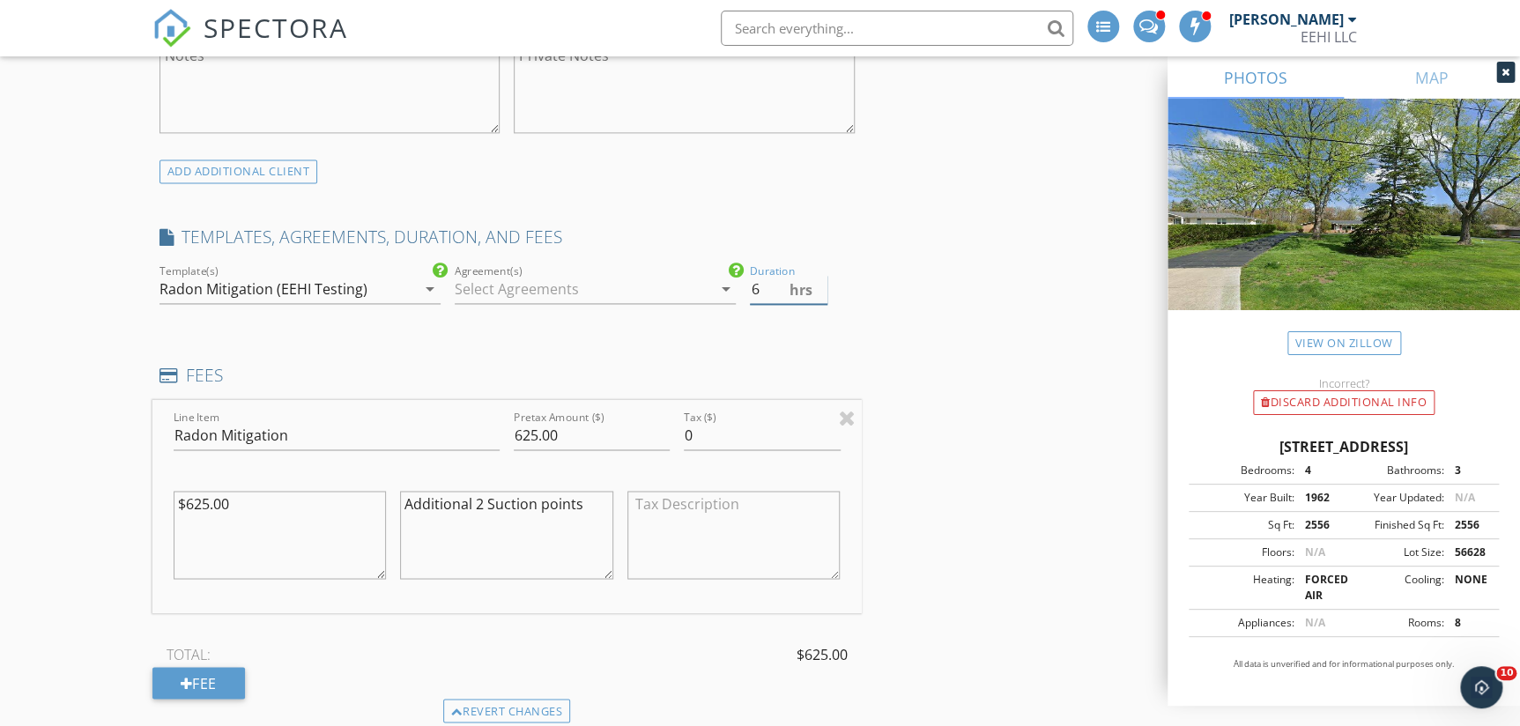
drag, startPoint x: 770, startPoint y: 291, endPoint x: 646, endPoint y: 311, distance: 125.9
click at [646, 311] on div "check_box_outline_blank Residential Inspection (Single Family) check_box_outlin…" at bounding box center [506, 291] width 709 height 61
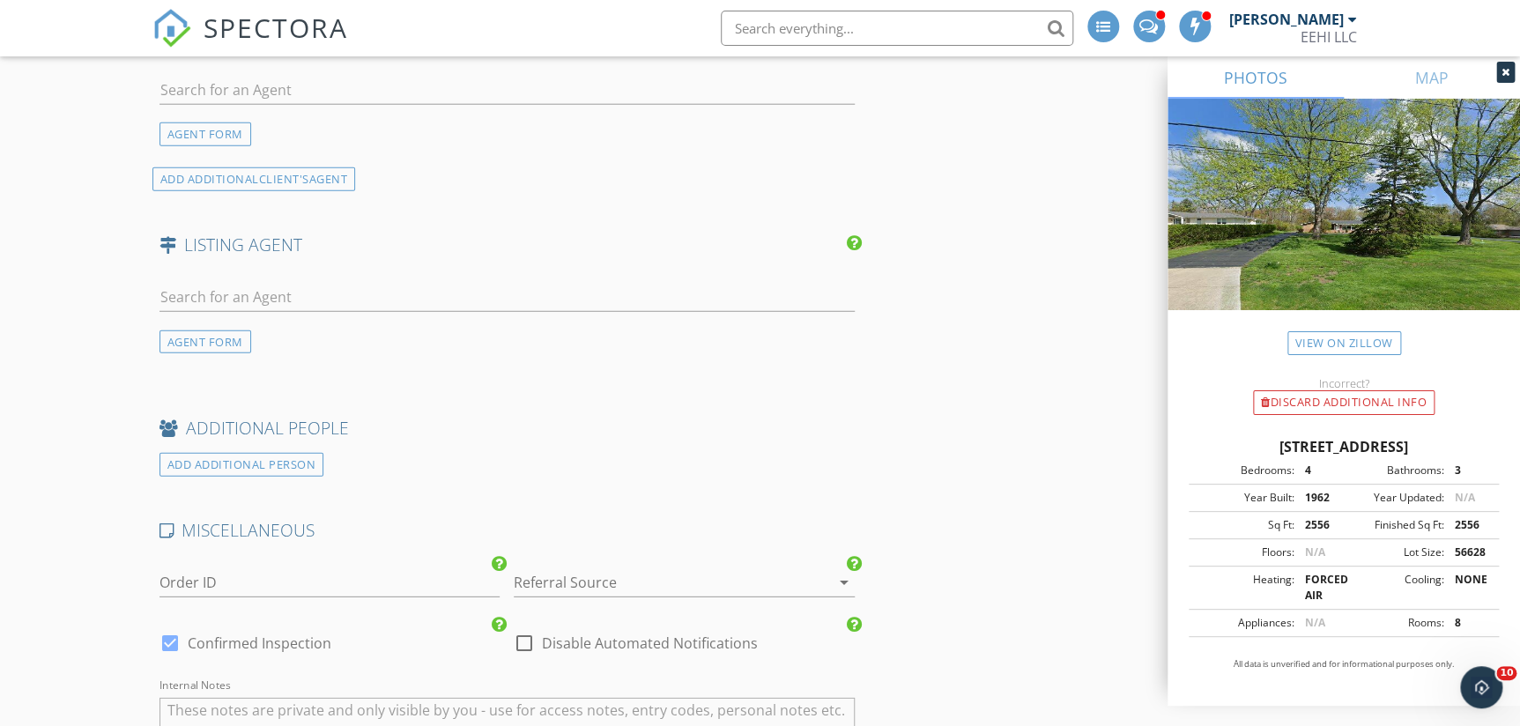
scroll to position [2323, 0]
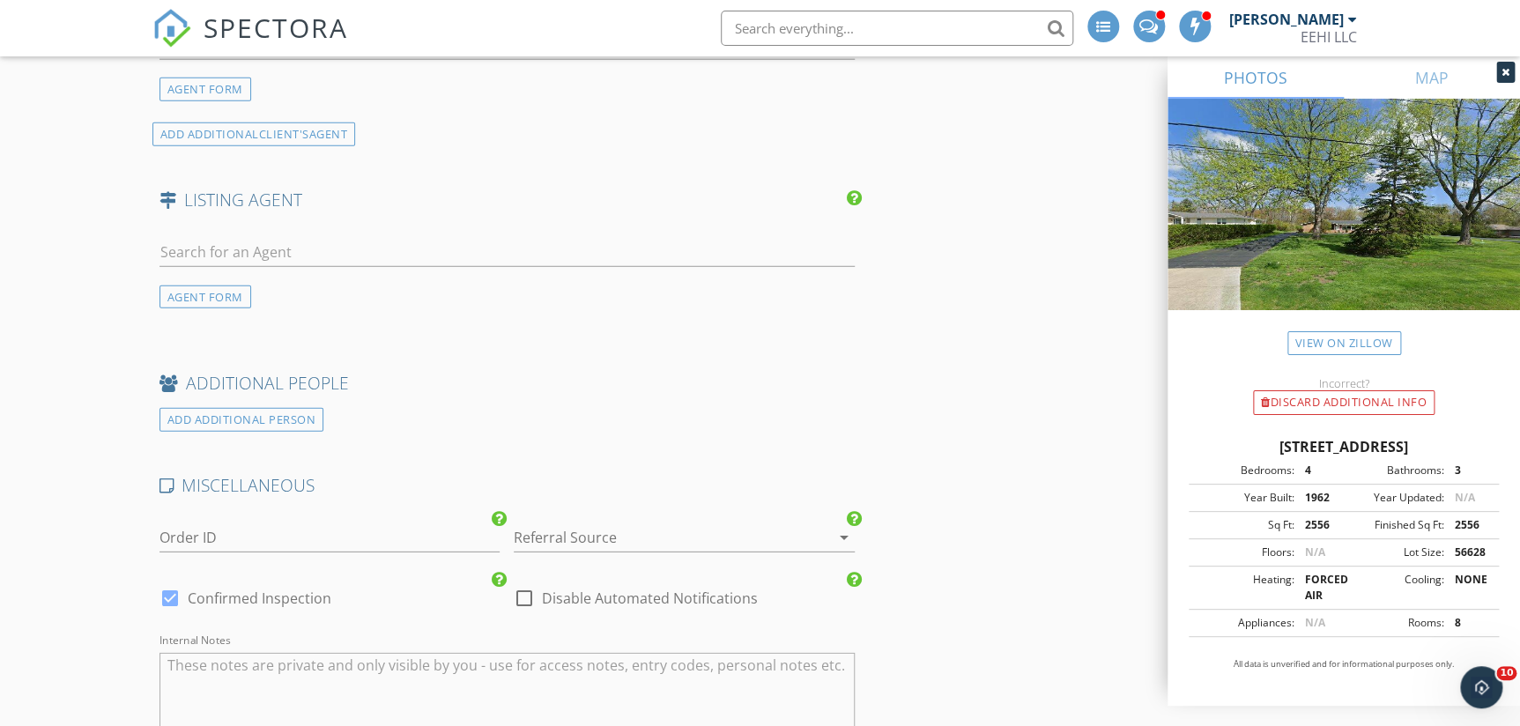
type input "3"
click at [578, 529] on div at bounding box center [660, 537] width 292 height 28
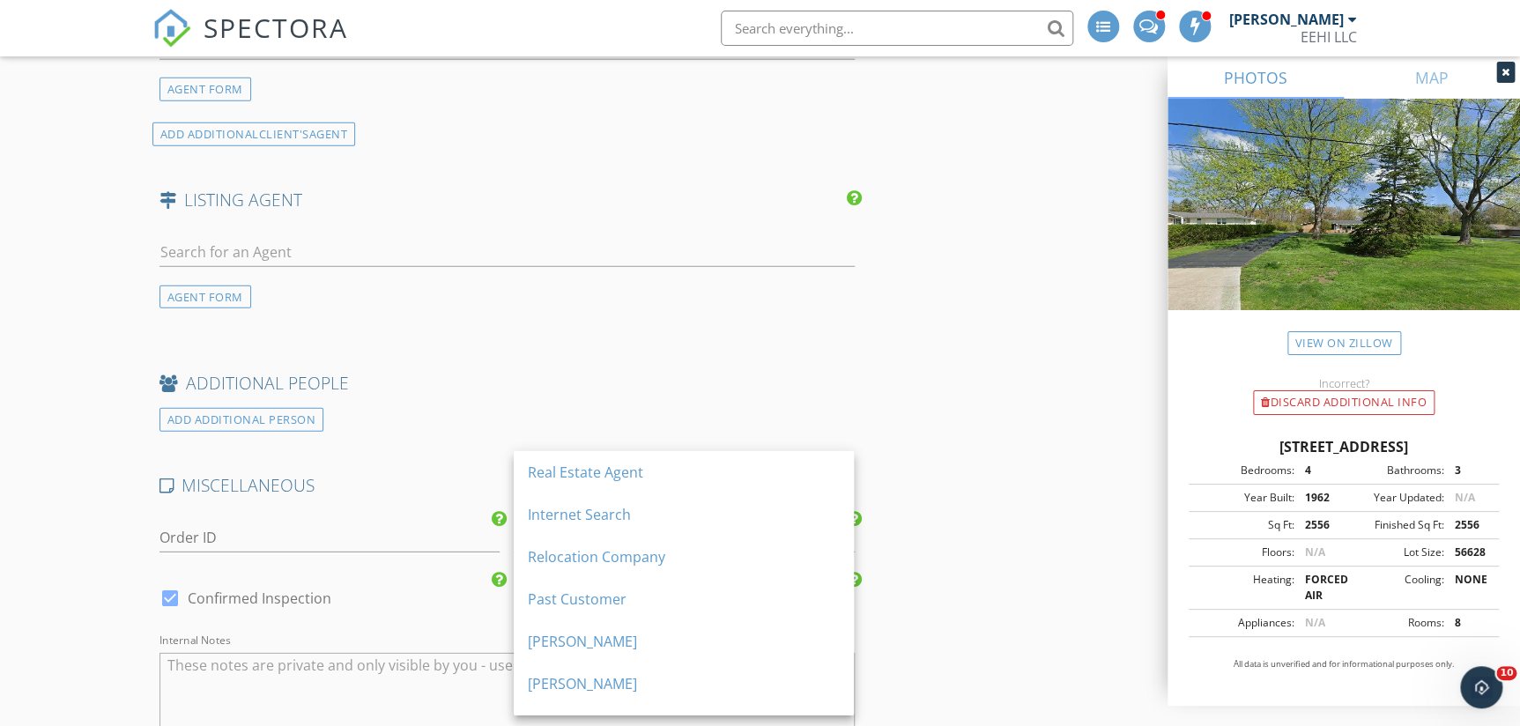
click at [626, 607] on div "Past Customer" at bounding box center [684, 599] width 312 height 21
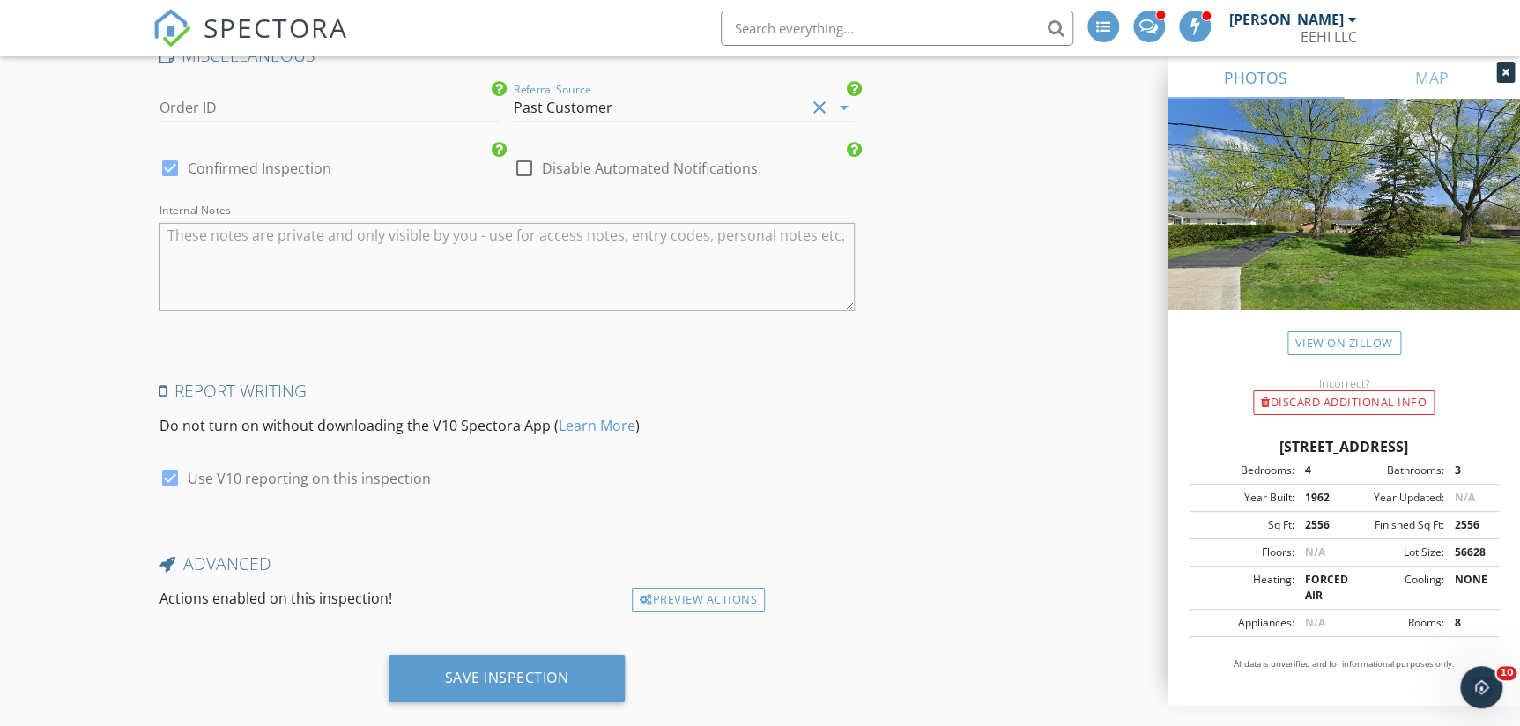
scroll to position [2782, 0]
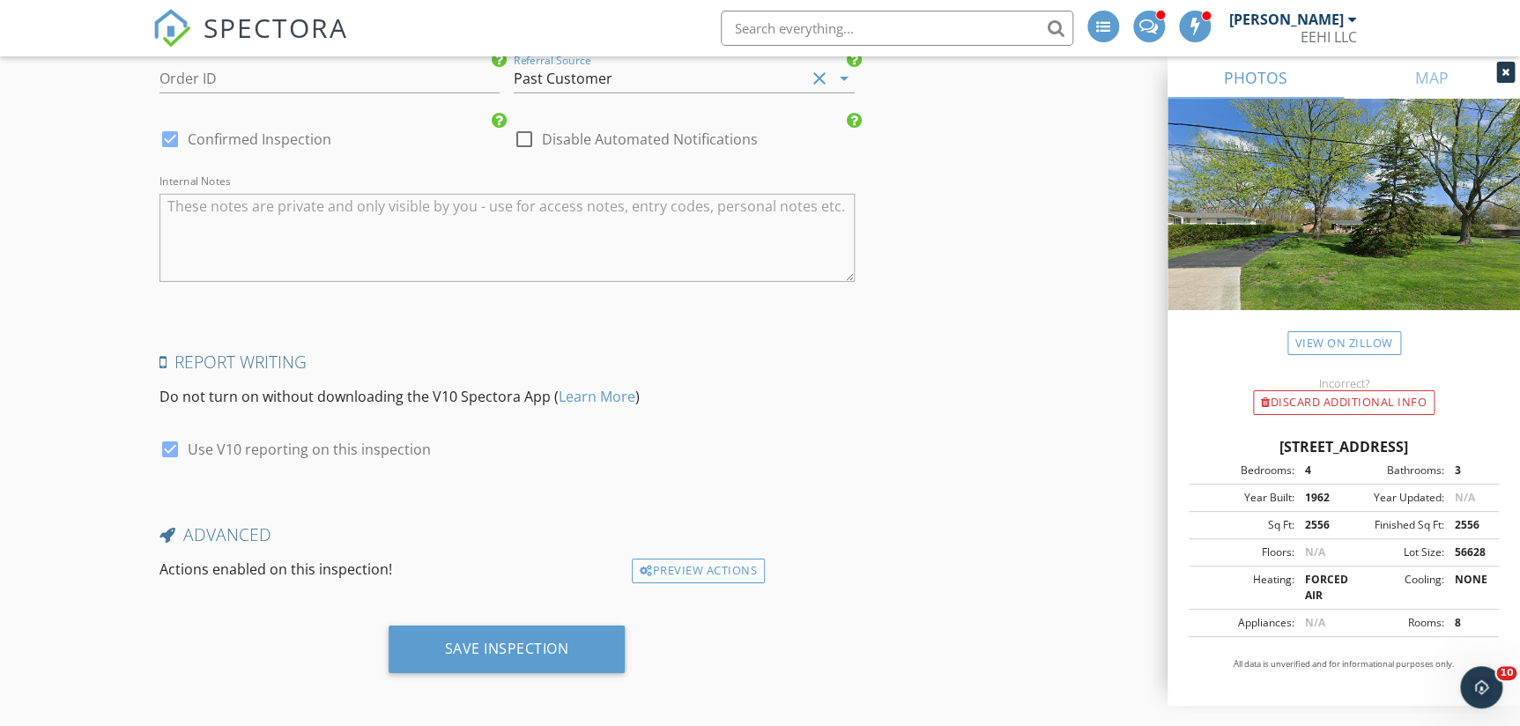
click at [440, 650] on div "Save Inspection" at bounding box center [507, 650] width 237 height 48
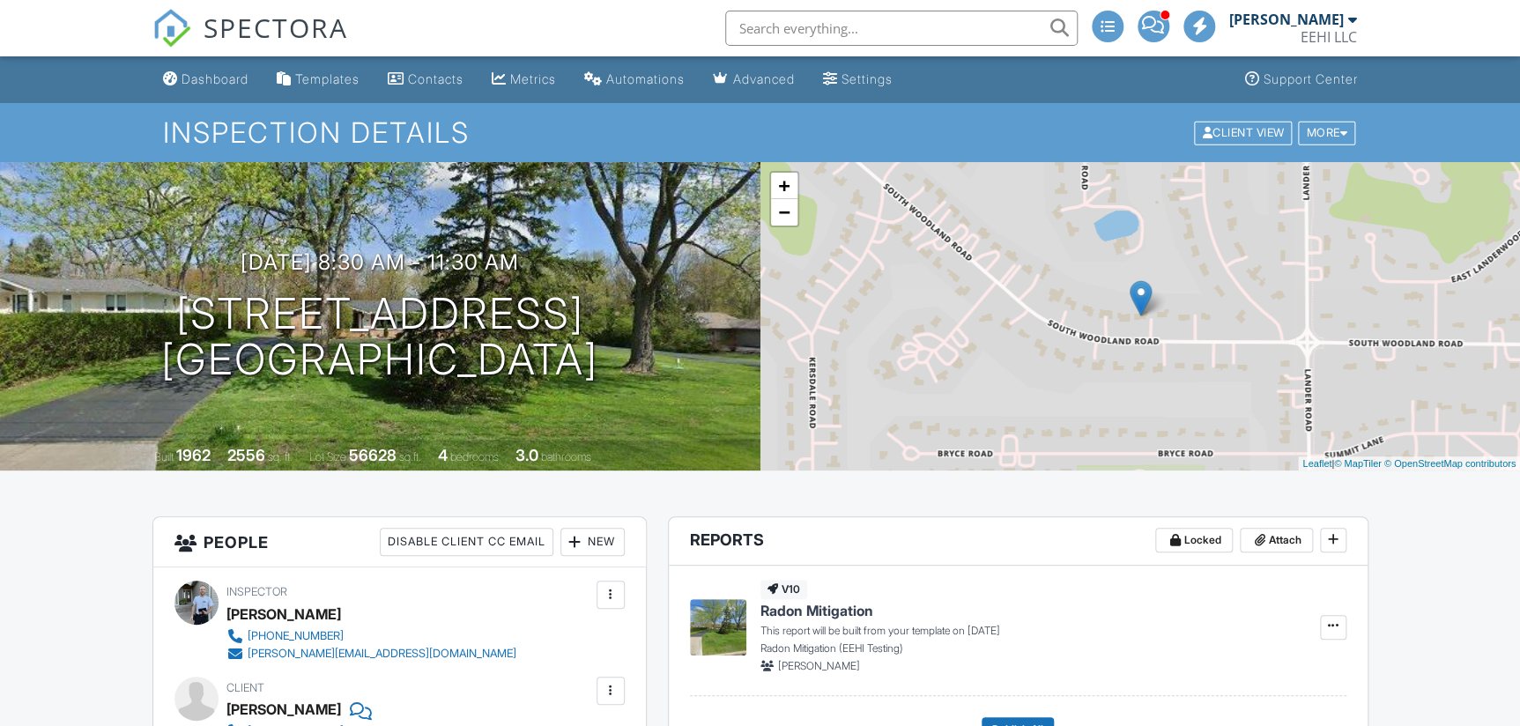
click at [202, 74] on div "Dashboard" at bounding box center [215, 78] width 67 height 15
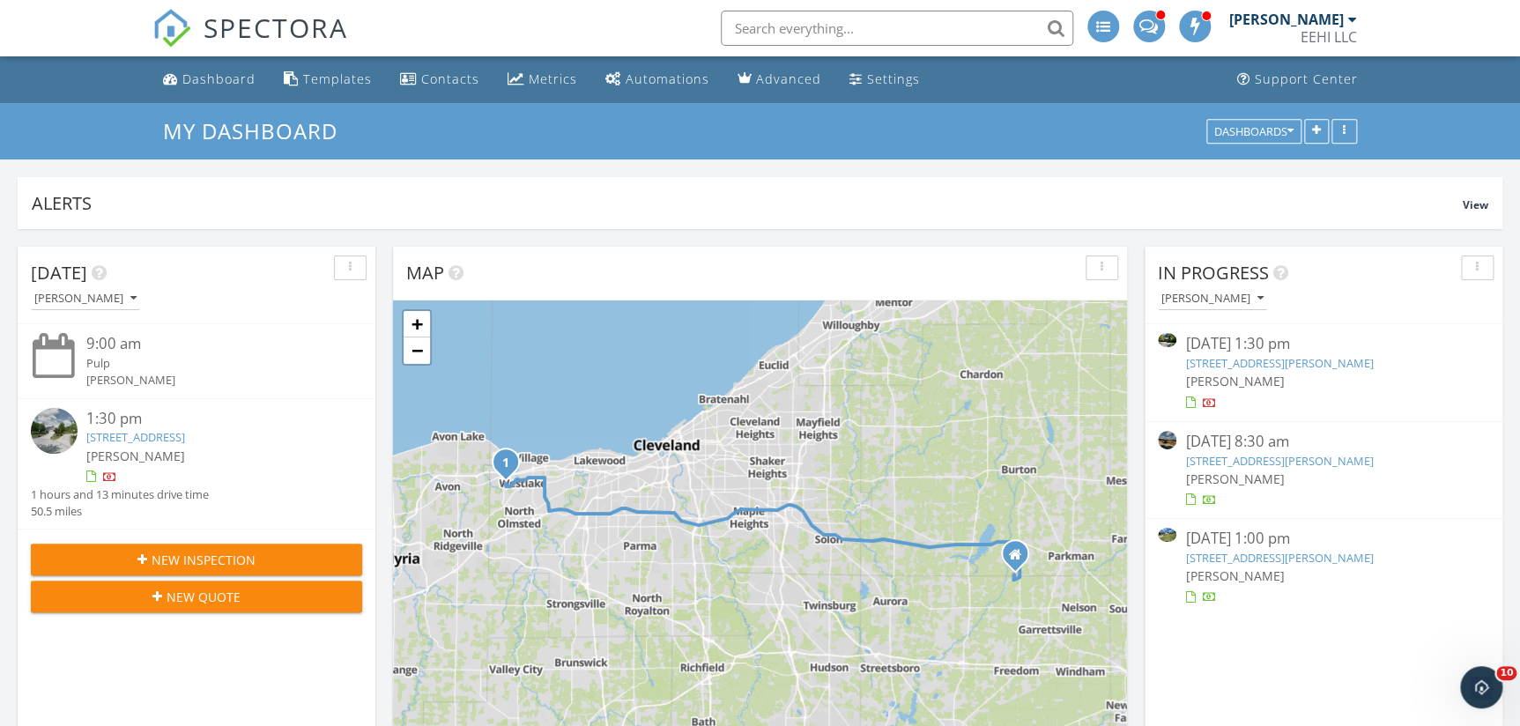
click at [1319, 28] on div "EEHI LLC" at bounding box center [1329, 37] width 56 height 18
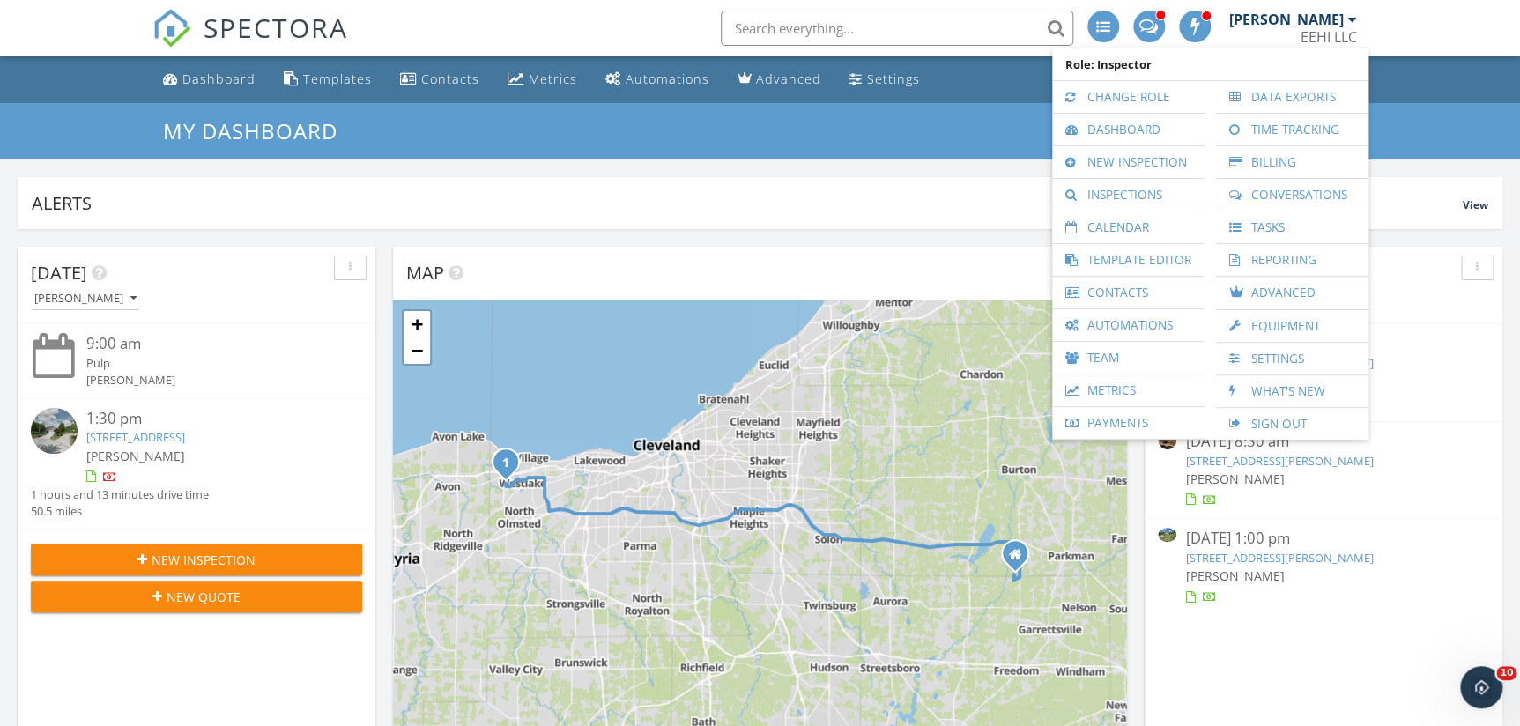
click at [1116, 416] on link "Payments" at bounding box center [1128, 423] width 135 height 32
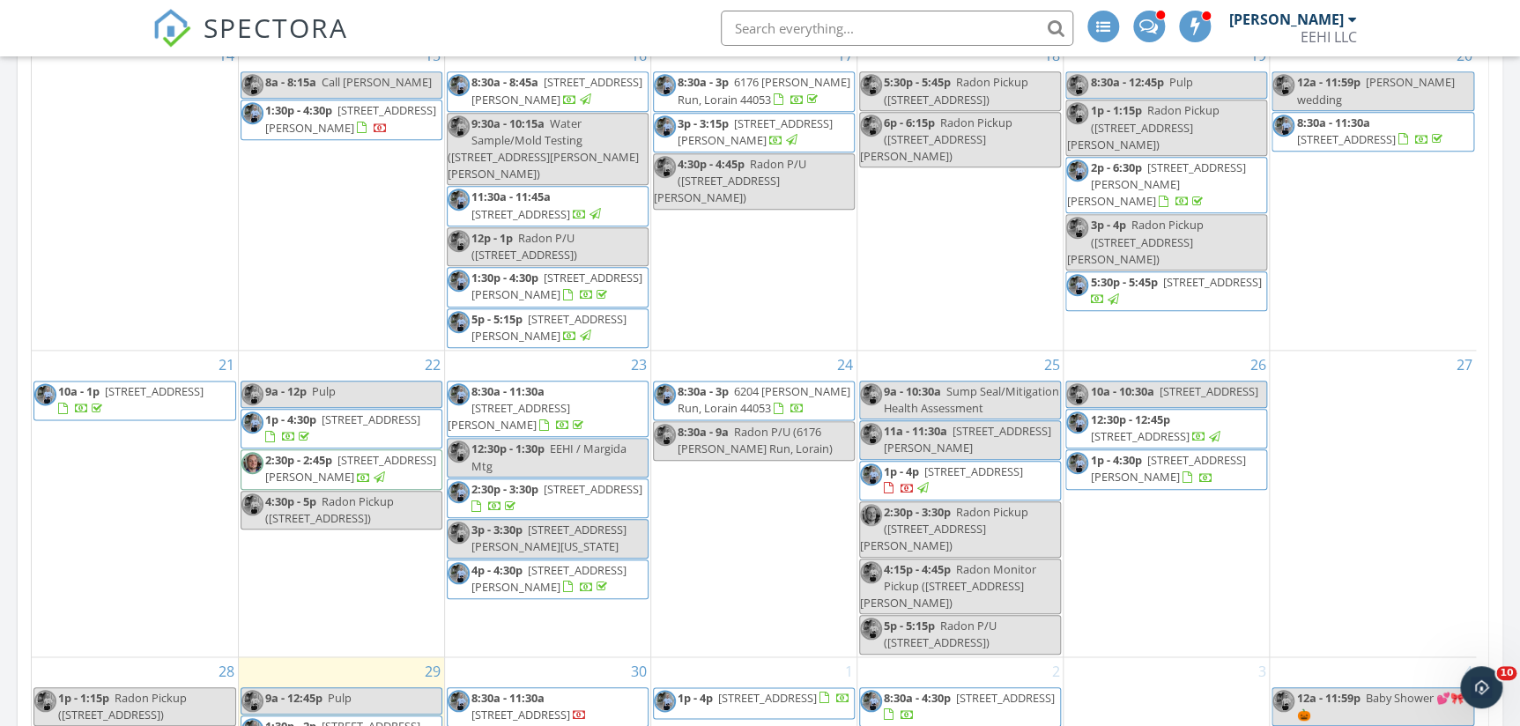
scroll to position [1041, 0]
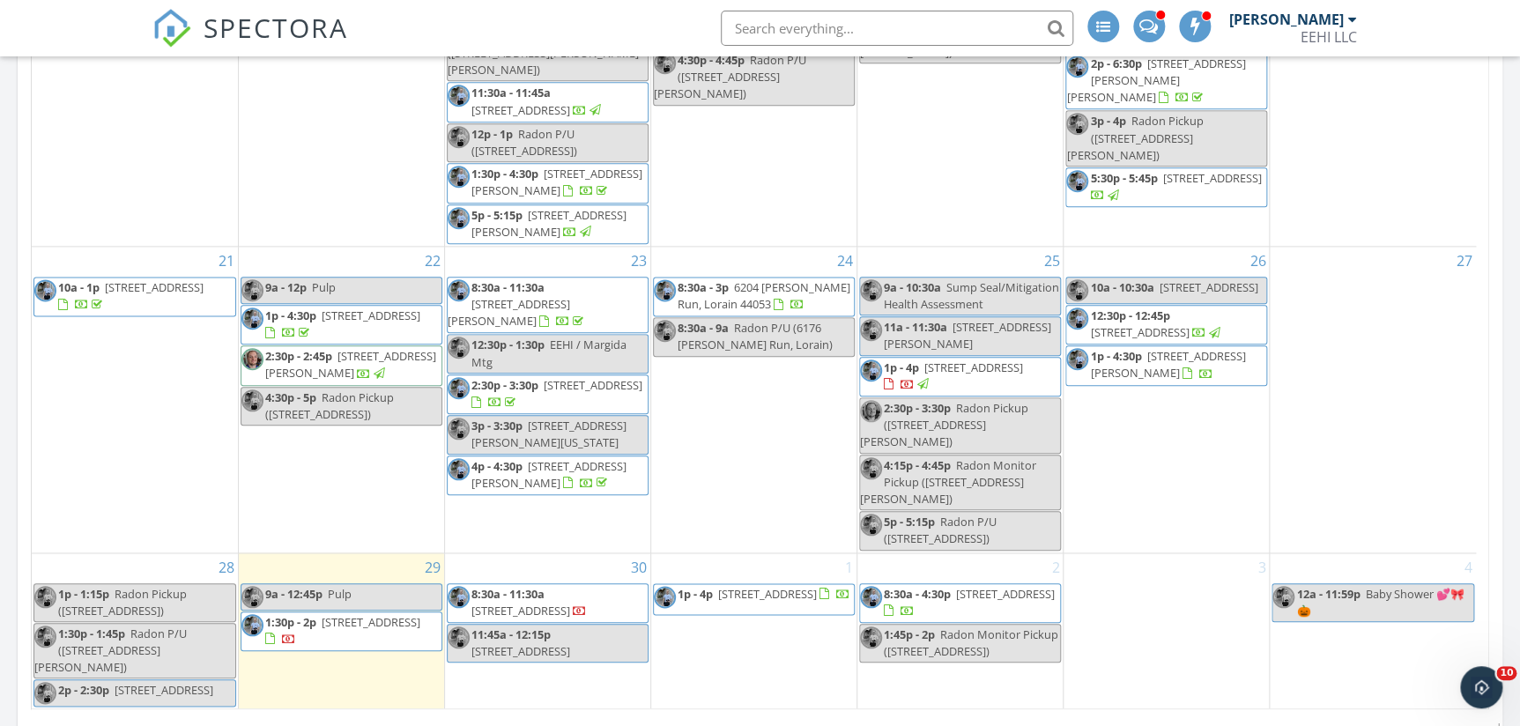
click at [996, 367] on span "[STREET_ADDRESS]" at bounding box center [973, 367] width 99 height 16
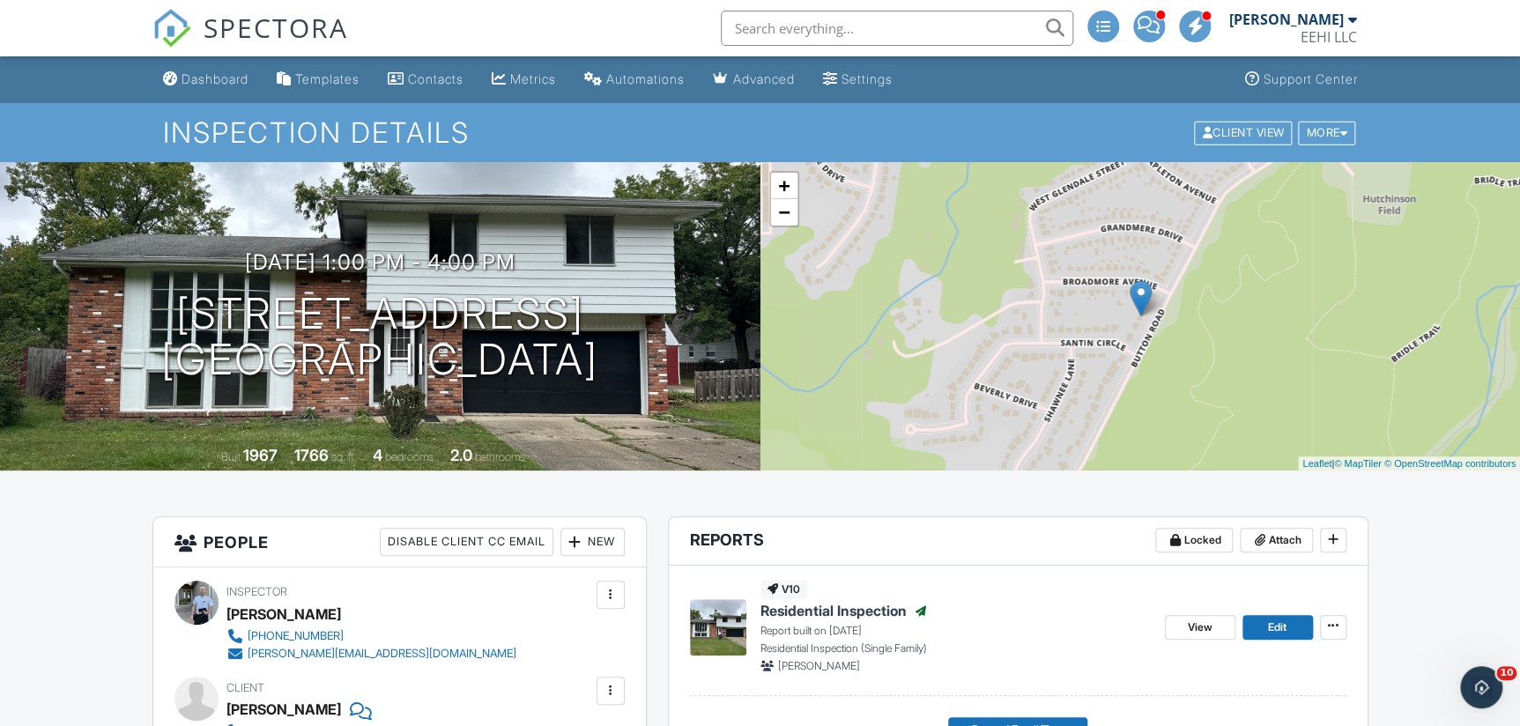
click at [211, 85] on div "Dashboard" at bounding box center [215, 78] width 67 height 15
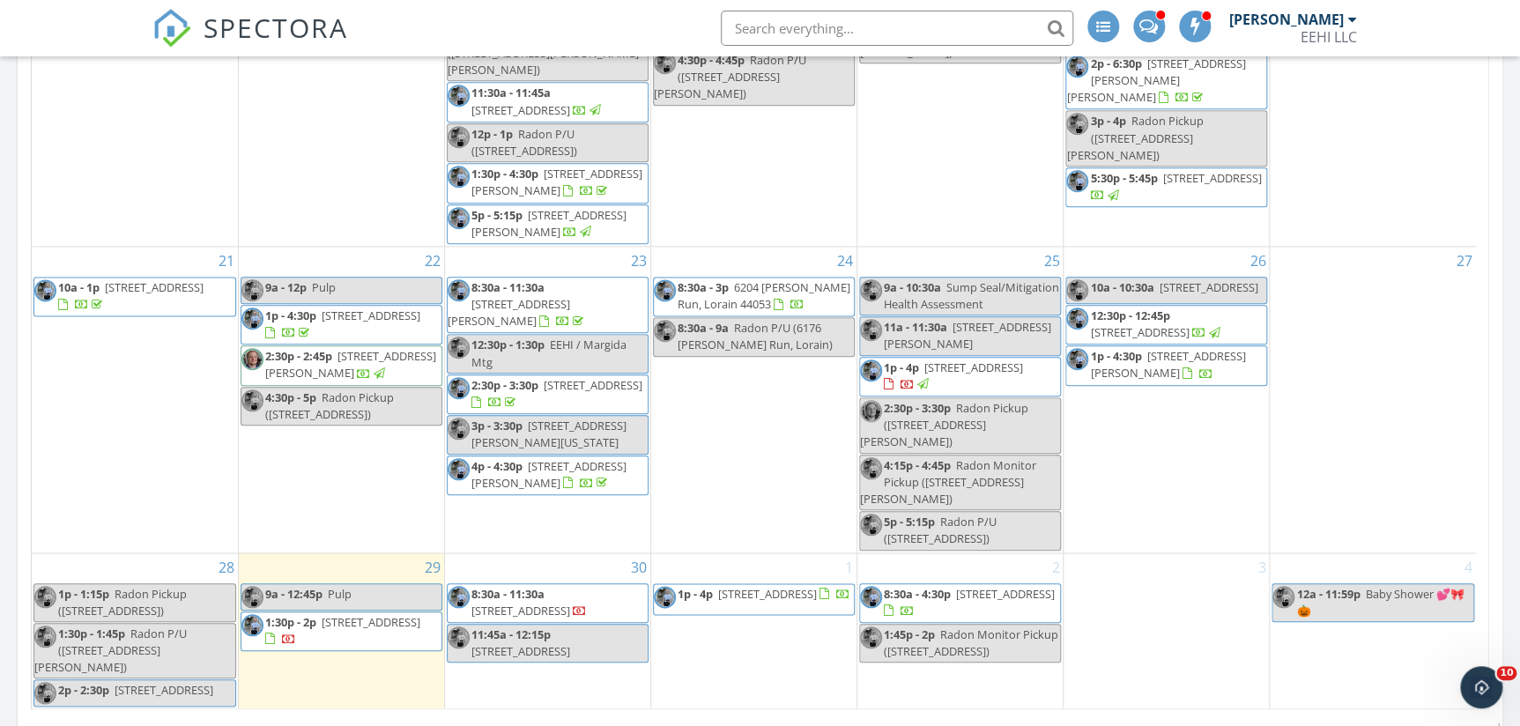
scroll to position [1675, 0]
